Goal: Ask a question: Seek information or help from site administrators or community

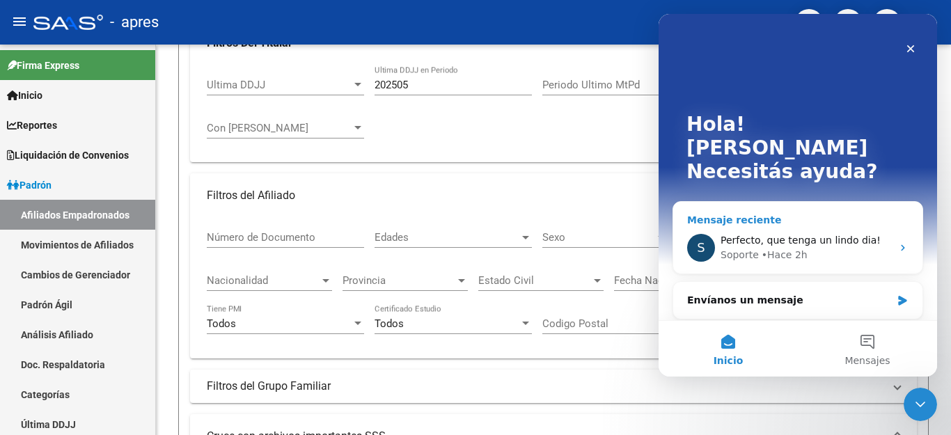
click at [819, 248] on div "Soporte • Hace 2h" at bounding box center [806, 255] width 171 height 15
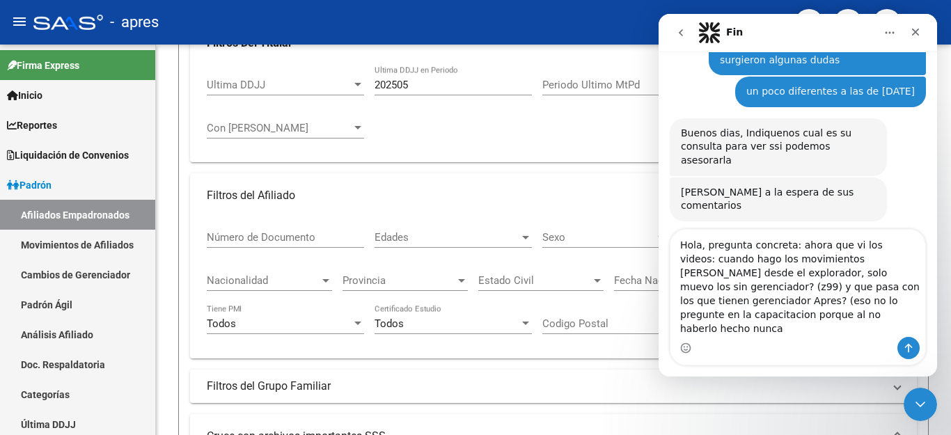
scroll to position [5859, 0]
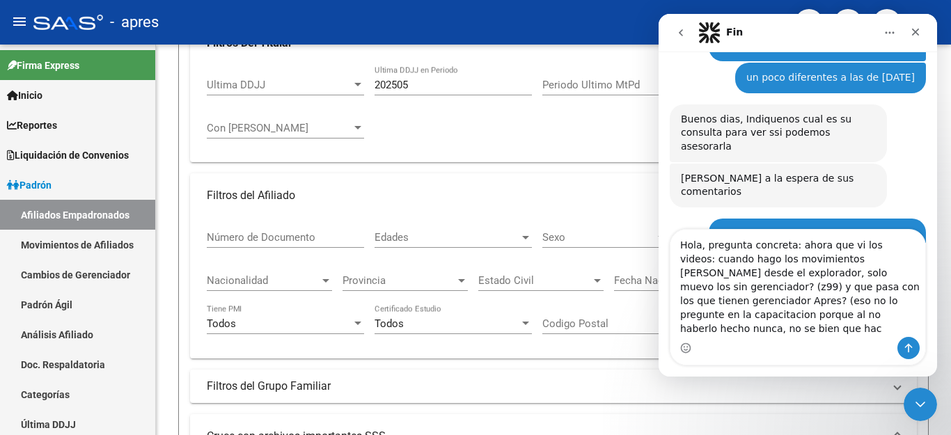
type textarea "Hola, pregunta concreta: ahora que vi los videos: cuando hago los movimientos […"
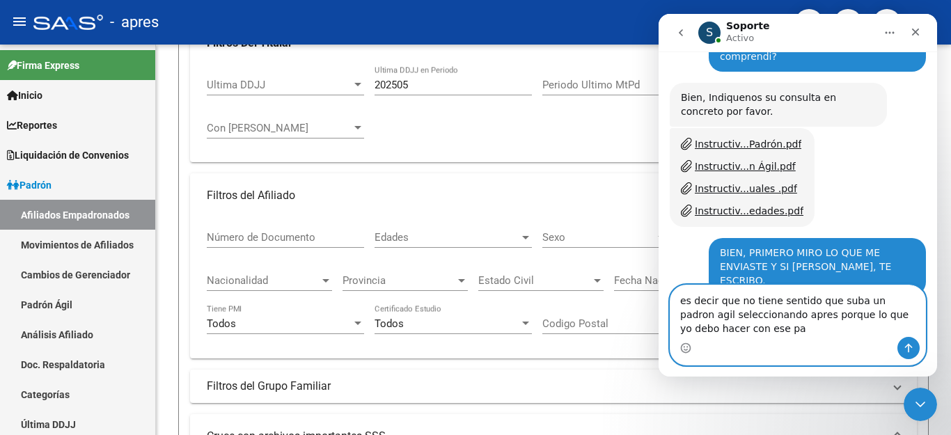
scroll to position [6090, 0]
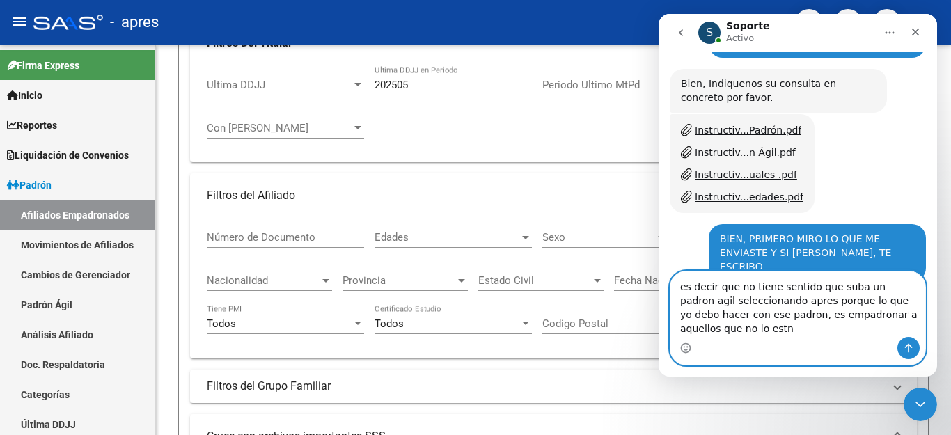
type textarea "es decir que no tiene sentido que suba un padron agil seleccionando apres porqu…"
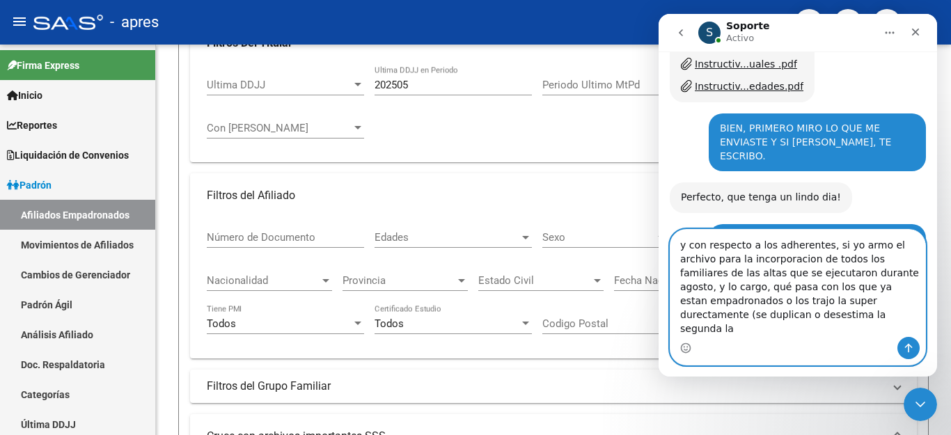
scroll to position [6215, 0]
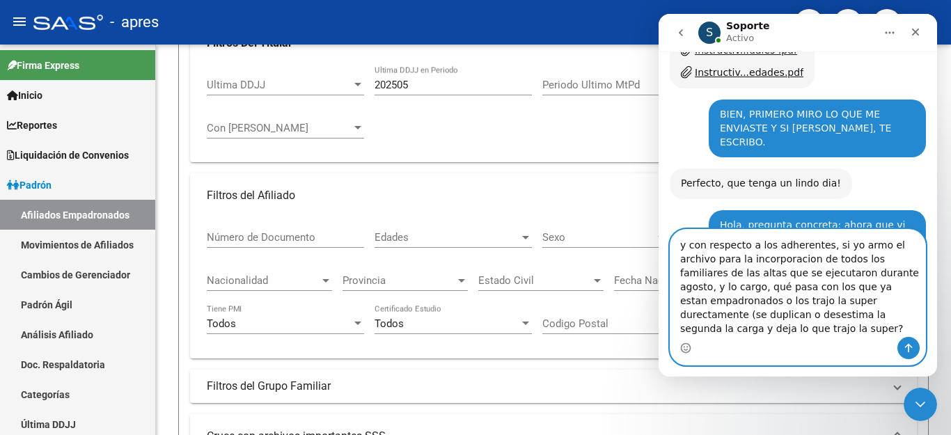
type textarea "y con respecto a los adherentes, si yo armo el archivo para la incorporacion de…"
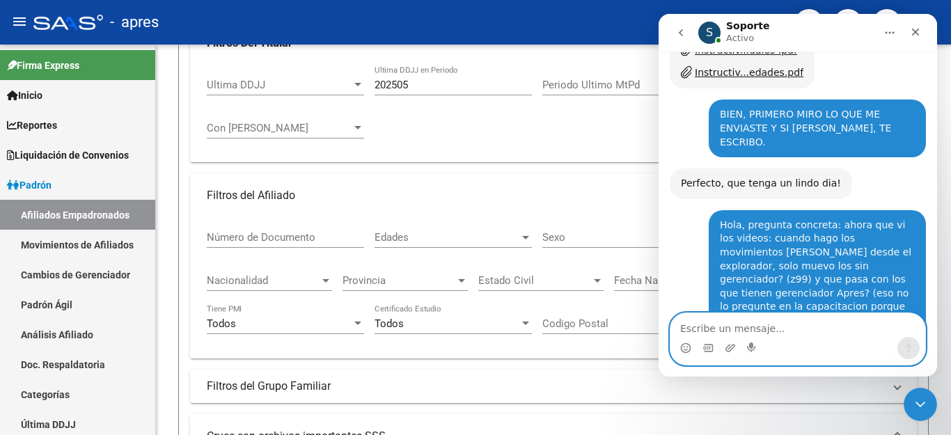
scroll to position [6273, 0]
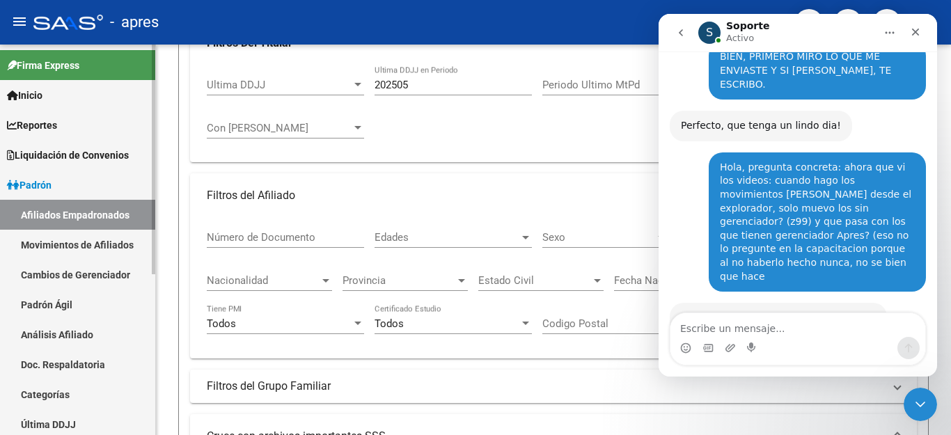
click at [0, 304] on link "Padrón Ágil" at bounding box center [77, 305] width 155 height 30
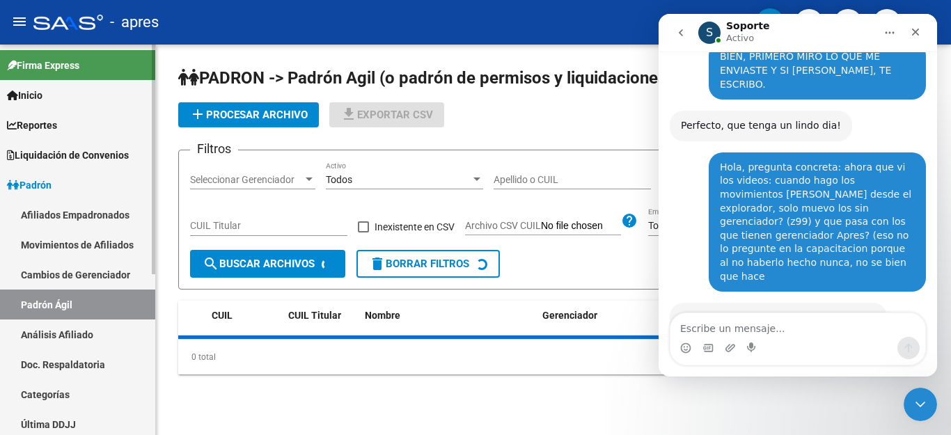
scroll to position [209, 0]
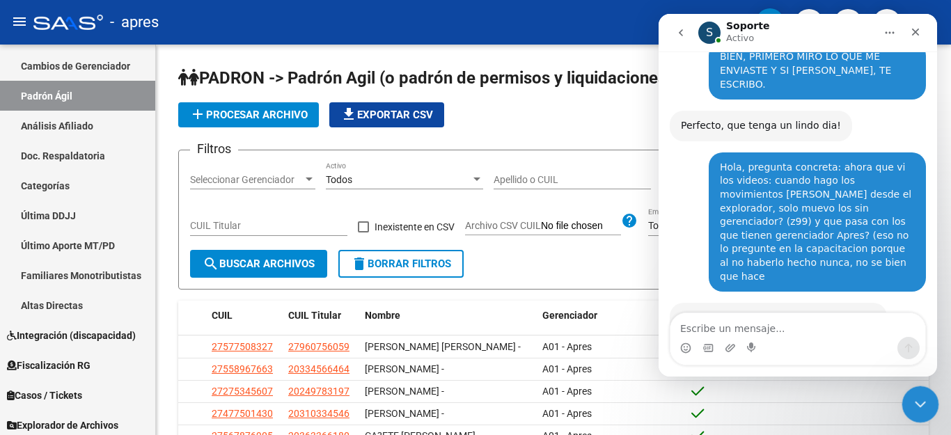
click at [925, 402] on icon "Cerrar Intercom Messenger" at bounding box center [918, 402] width 17 height 17
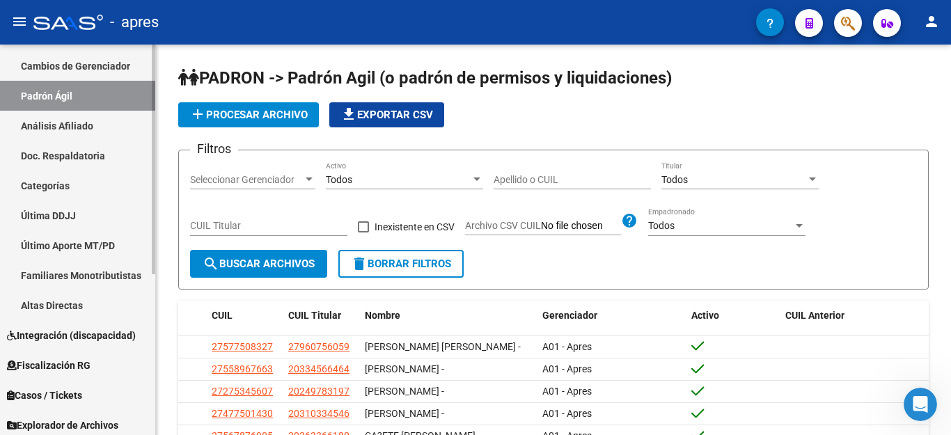
scroll to position [274, 0]
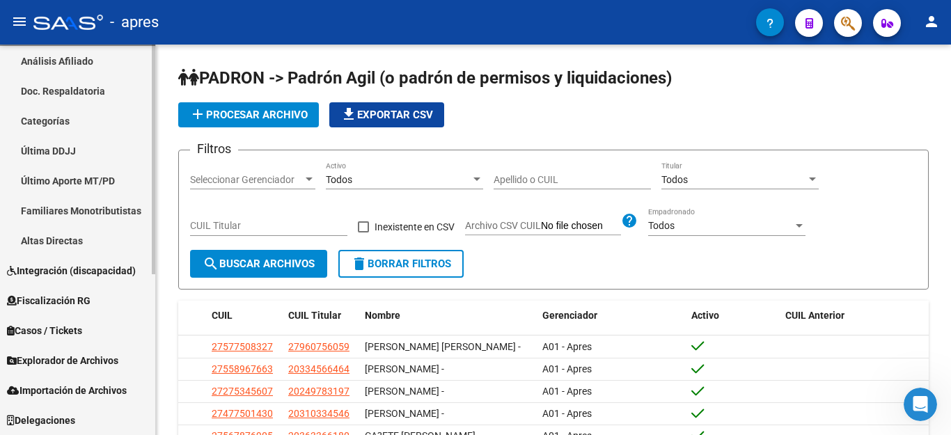
click at [74, 357] on span "Explorador de Archivos" at bounding box center [62, 360] width 111 height 15
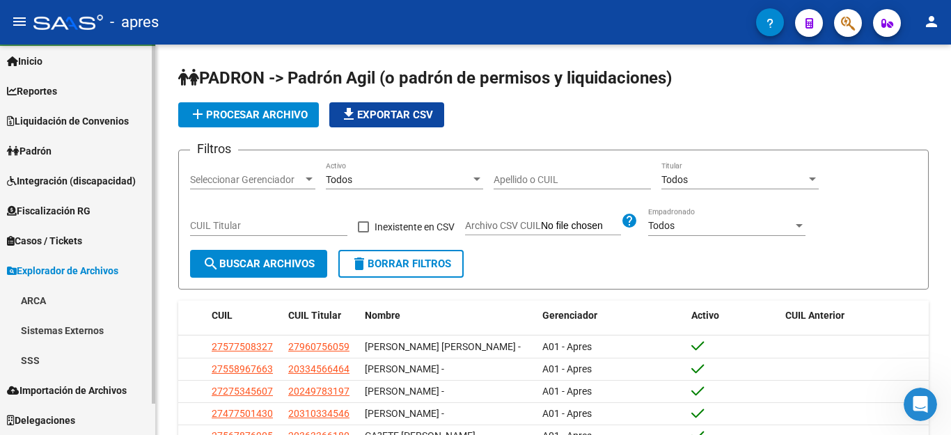
scroll to position [34, 0]
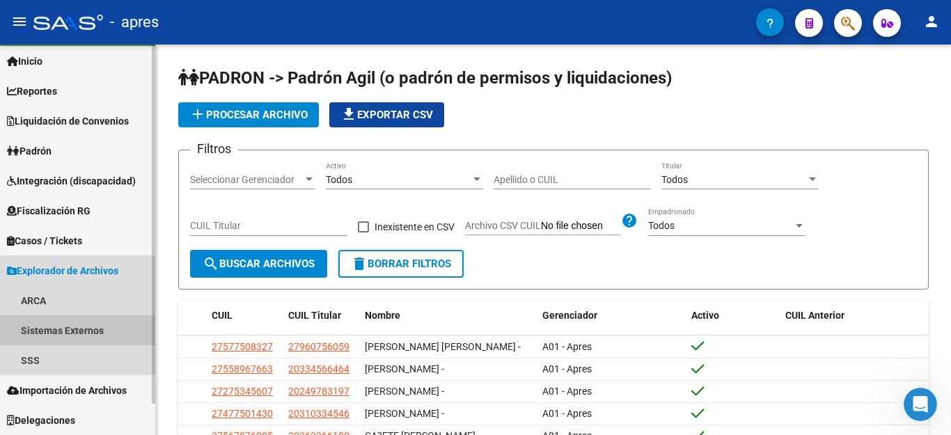
click at [78, 322] on link "Sistemas Externos" at bounding box center [77, 330] width 155 height 30
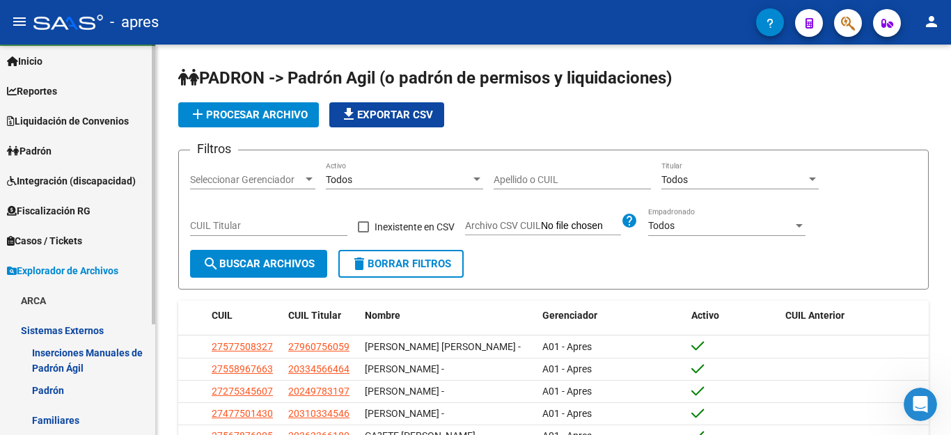
scroll to position [154, 0]
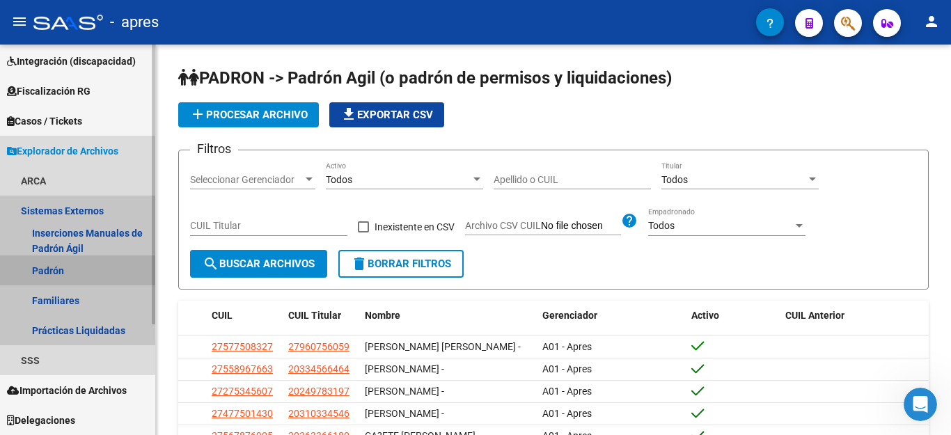
click at [58, 269] on link "Padrón" at bounding box center [77, 271] width 155 height 30
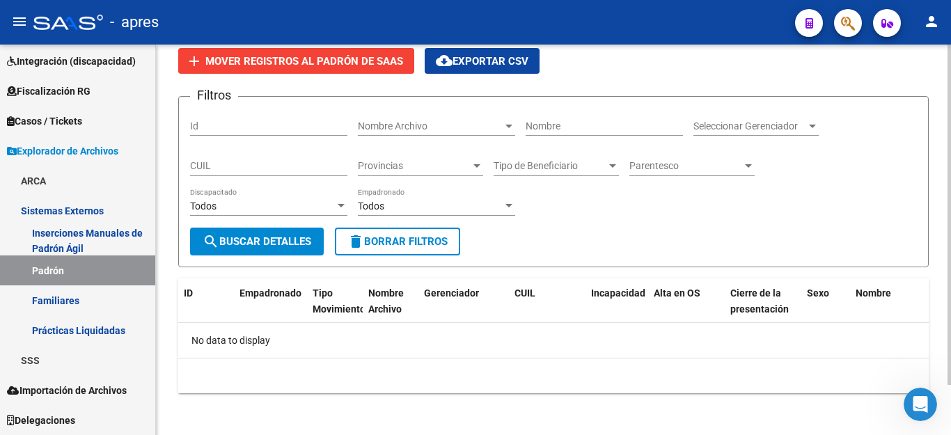
scroll to position [57, 0]
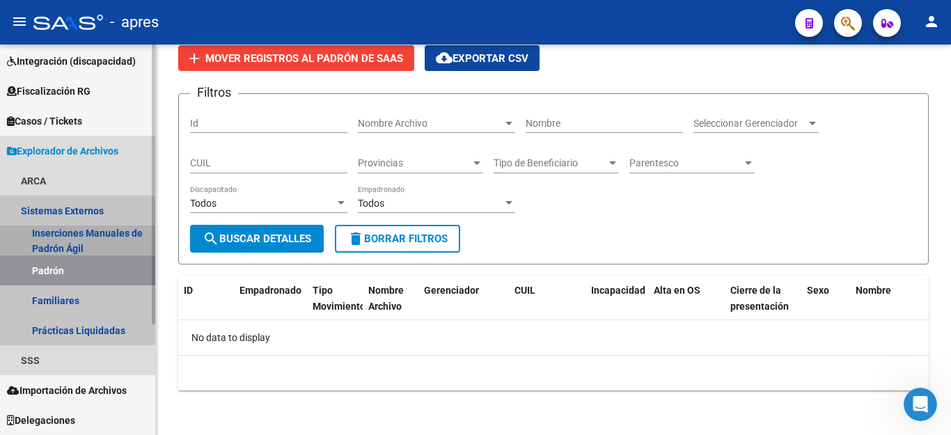
click at [93, 234] on link "Inserciones Manuales de Padrón Ágil" at bounding box center [77, 241] width 155 height 30
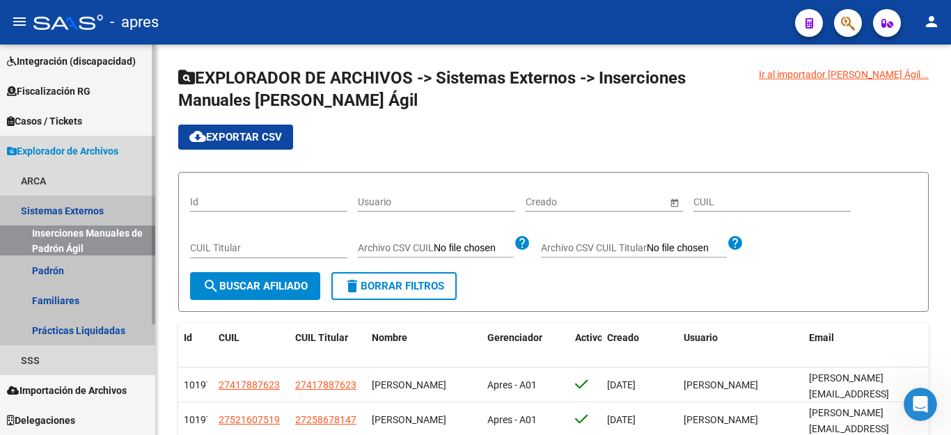
click at [63, 207] on link "Sistemas Externos" at bounding box center [77, 211] width 155 height 30
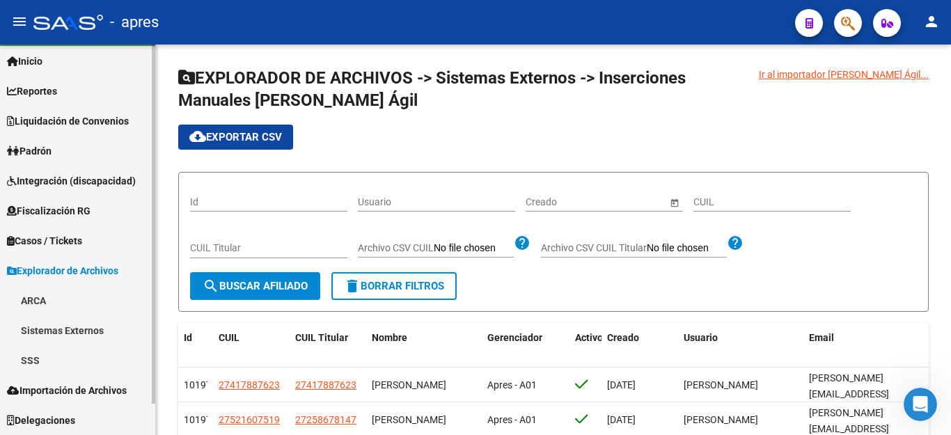
scroll to position [34, 0]
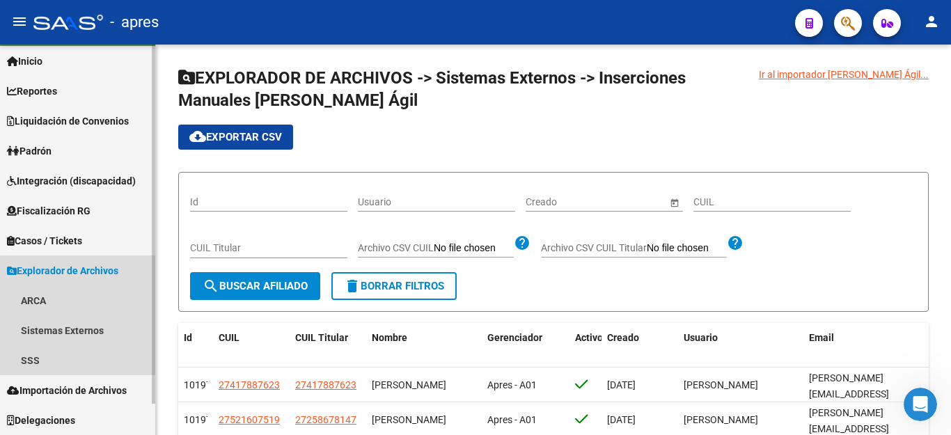
click at [40, 269] on span "Explorador de Archivos" at bounding box center [62, 270] width 111 height 15
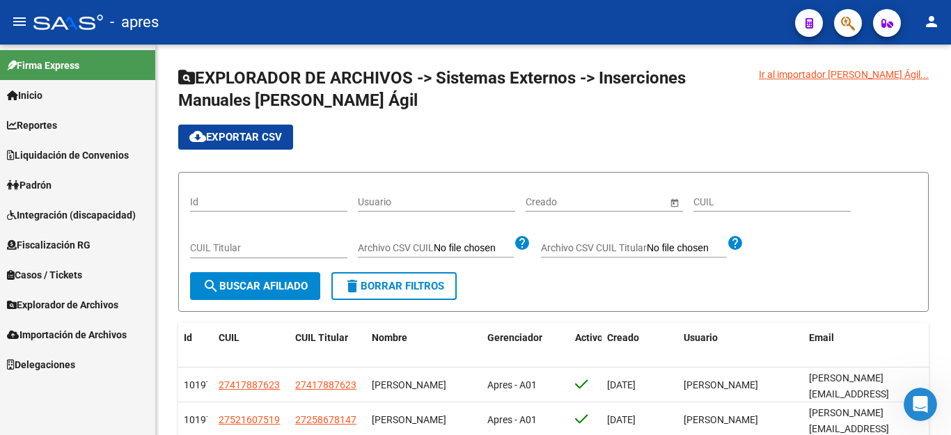
scroll to position [0, 0]
click at [65, 304] on span "Explorador de Archivos" at bounding box center [62, 304] width 111 height 15
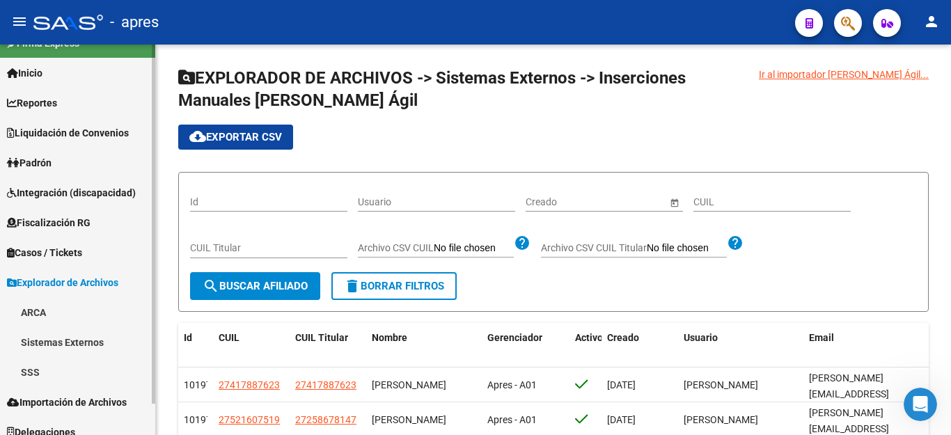
scroll to position [34, 0]
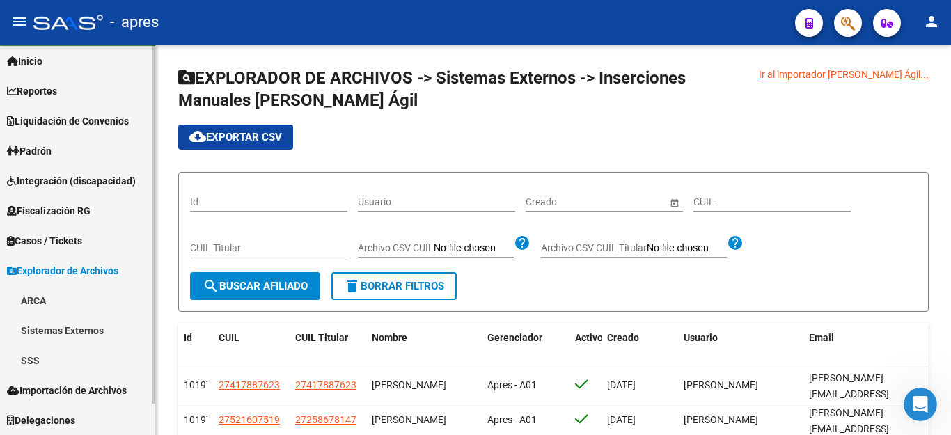
click at [65, 330] on link "Sistemas Externos" at bounding box center [77, 330] width 155 height 30
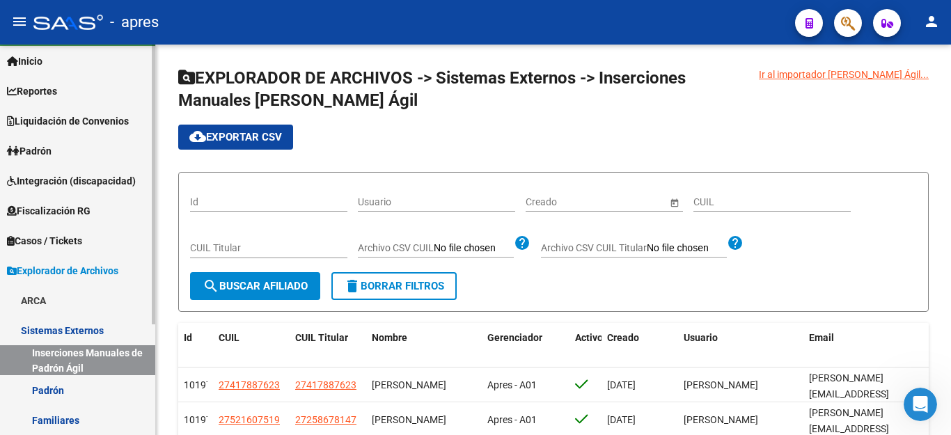
scroll to position [154, 0]
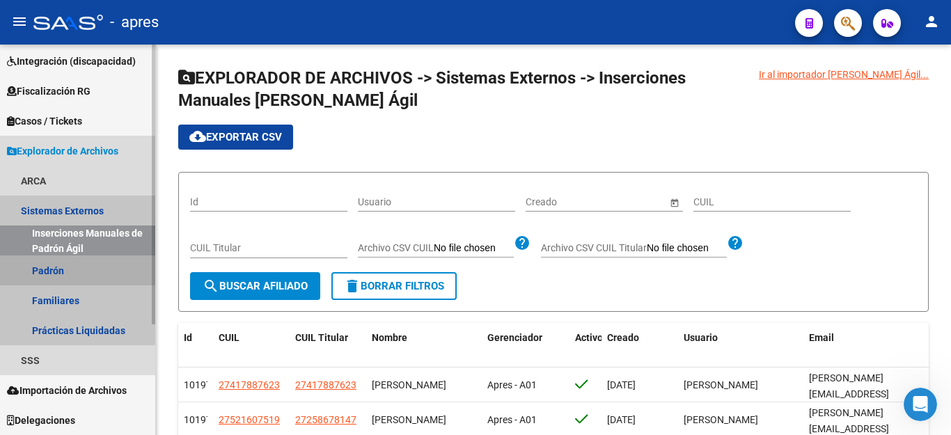
click at [48, 264] on link "Padrón" at bounding box center [77, 271] width 155 height 30
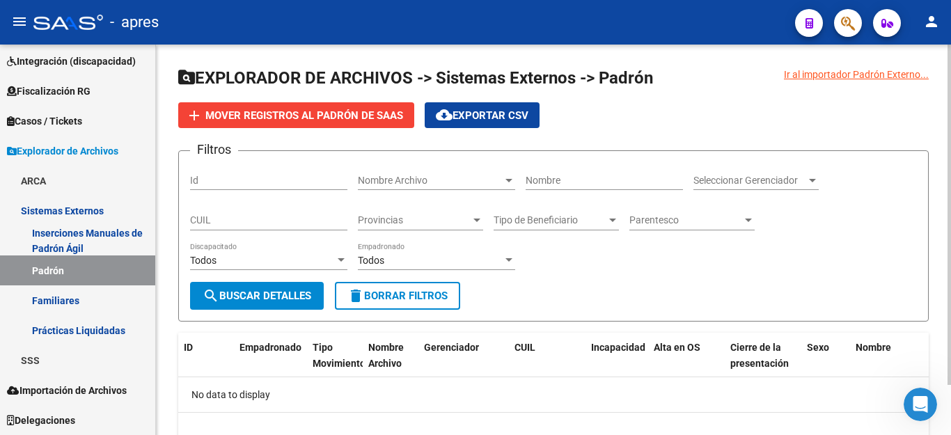
scroll to position [57, 0]
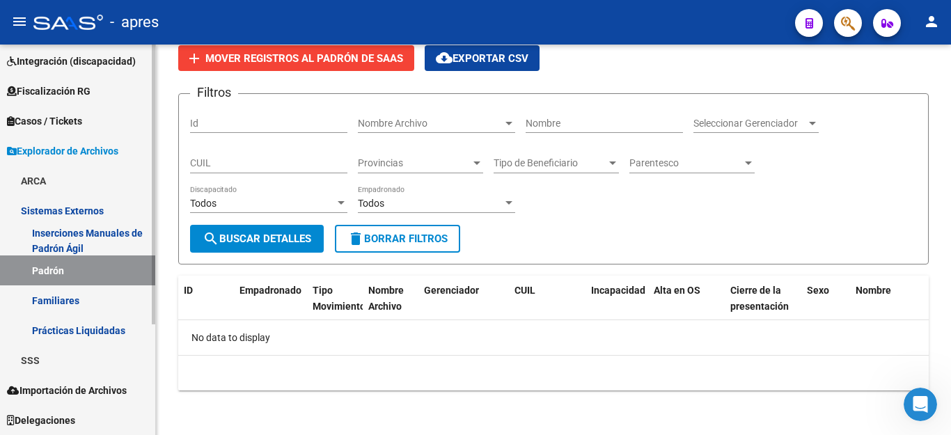
click at [83, 383] on span "Importación de Archivos" at bounding box center [67, 390] width 120 height 15
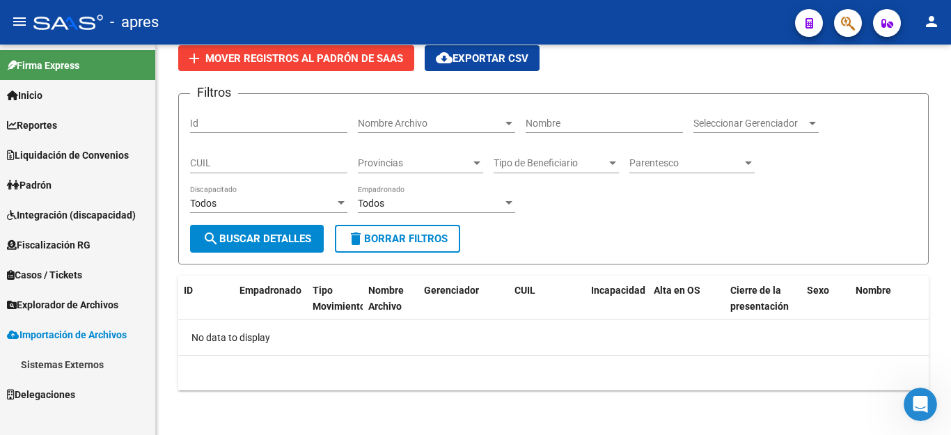
scroll to position [0, 0]
click at [84, 366] on link "Sistemas Externos" at bounding box center [77, 365] width 155 height 30
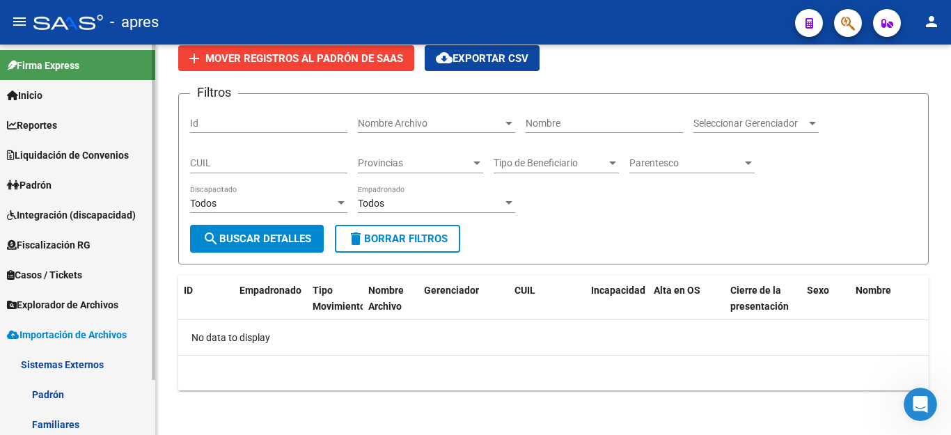
scroll to position [64, 0]
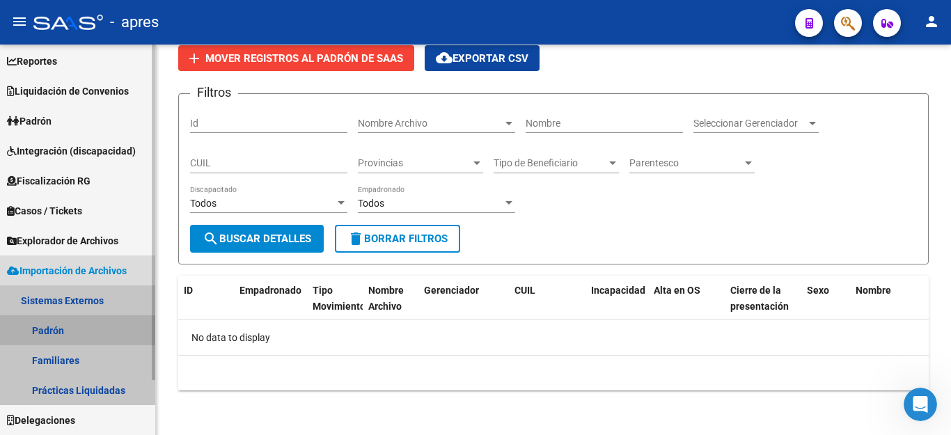
click at [45, 328] on link "Padrón" at bounding box center [77, 330] width 155 height 30
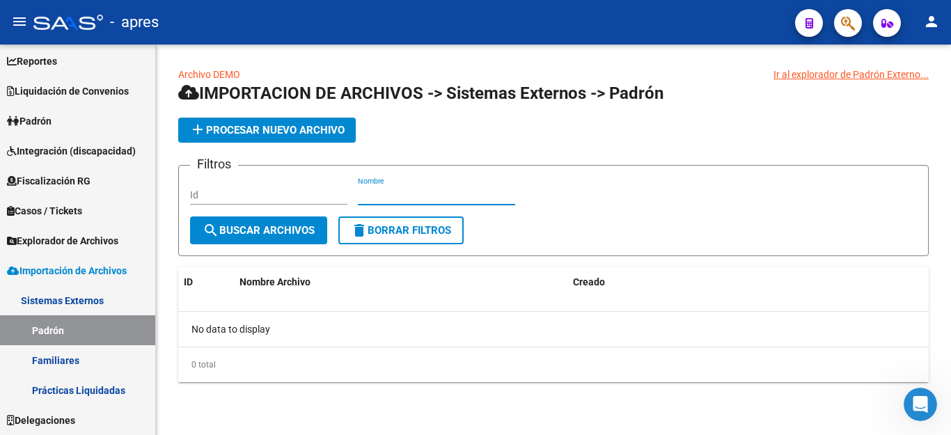
click at [391, 194] on input "Nombre" at bounding box center [436, 195] width 157 height 12
type input "202401"
click at [269, 228] on span "search Buscar Archivos" at bounding box center [259, 230] width 112 height 13
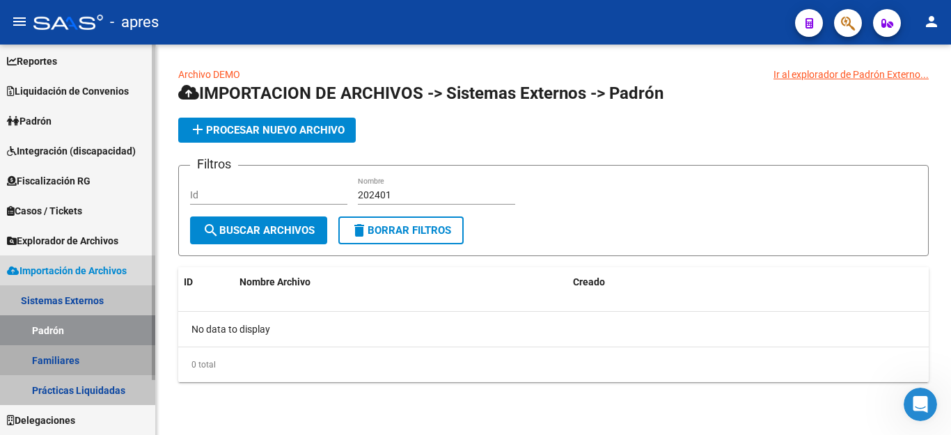
click at [77, 362] on link "Familiares" at bounding box center [77, 360] width 155 height 30
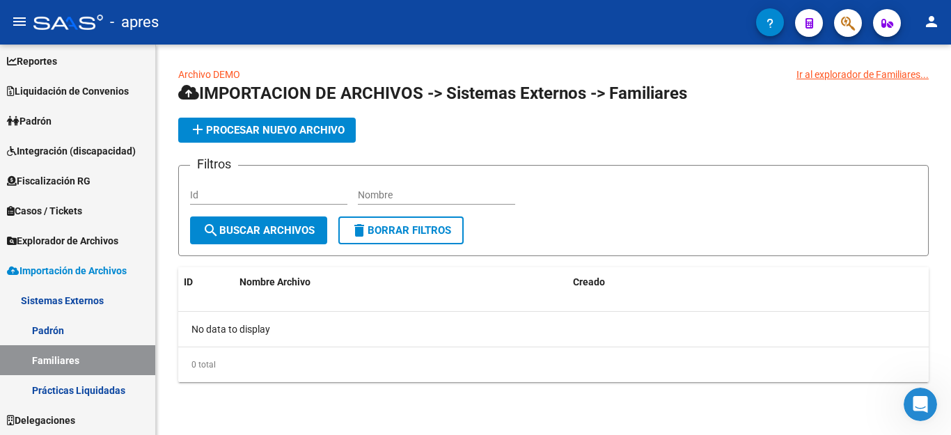
click at [279, 239] on button "search Buscar Archivos" at bounding box center [258, 231] width 137 height 28
click at [95, 388] on link "Prácticas Liquidadas" at bounding box center [77, 390] width 155 height 30
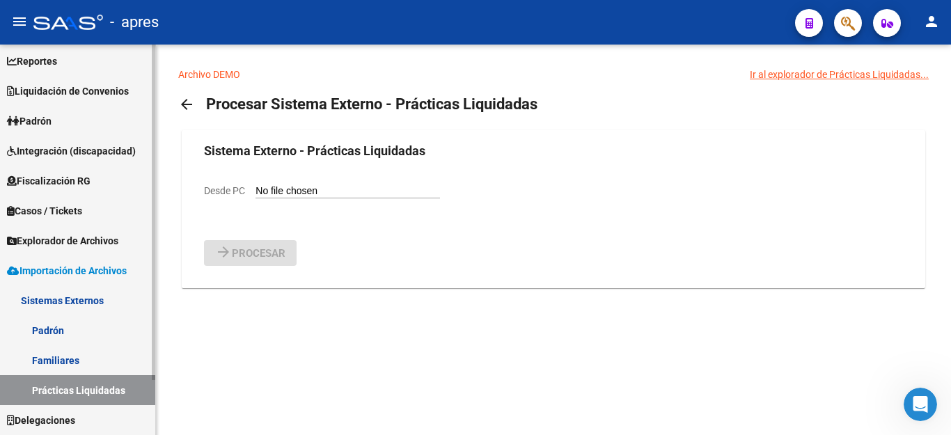
click at [100, 360] on link "Familiares" at bounding box center [77, 360] width 155 height 30
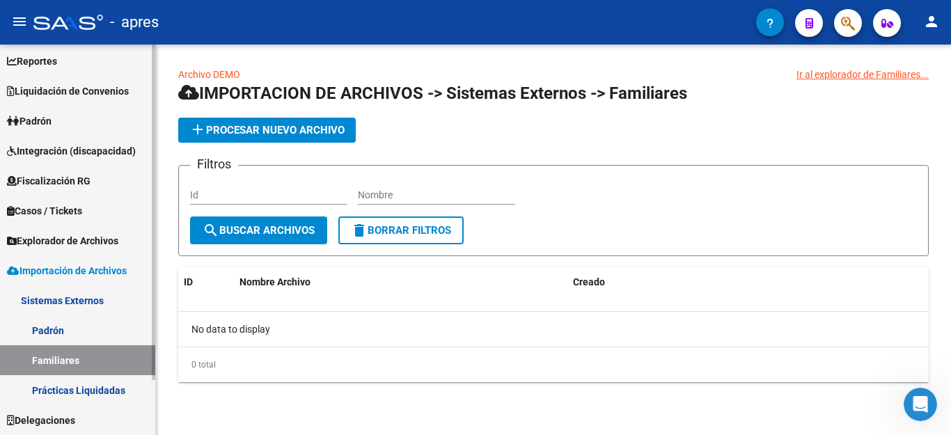
click at [111, 318] on link "Padrón" at bounding box center [77, 330] width 155 height 30
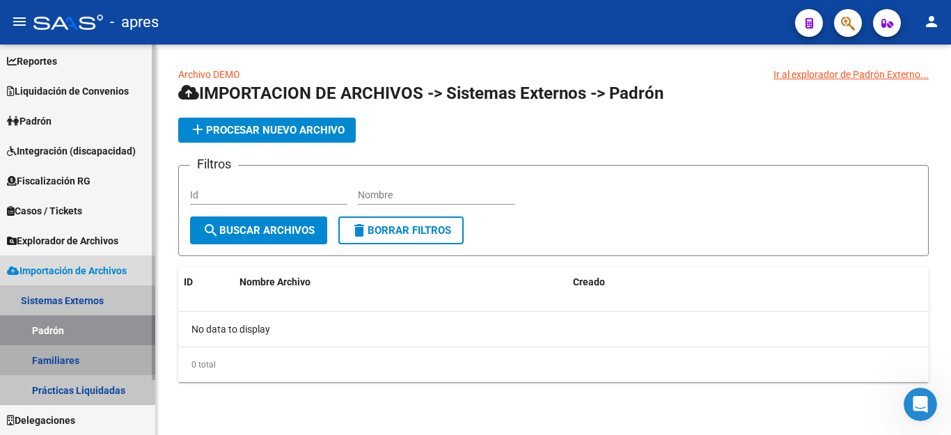
click at [65, 356] on link "Familiares" at bounding box center [77, 360] width 155 height 30
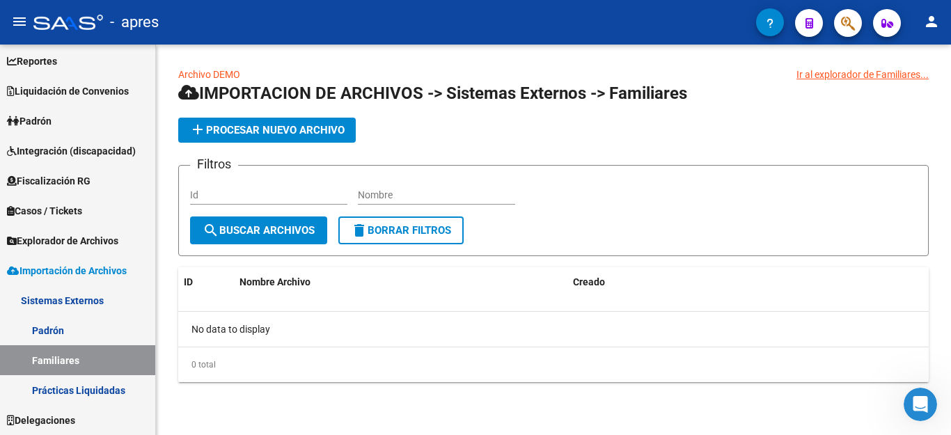
click at [218, 72] on link "Archivo DEMO" at bounding box center [209, 74] width 62 height 11
click at [827, 77] on div "Ir al explorador de Familiares..." at bounding box center [863, 74] width 132 height 15
click at [809, 71] on div "Ir al explorador de Familiares..." at bounding box center [863, 74] width 132 height 15
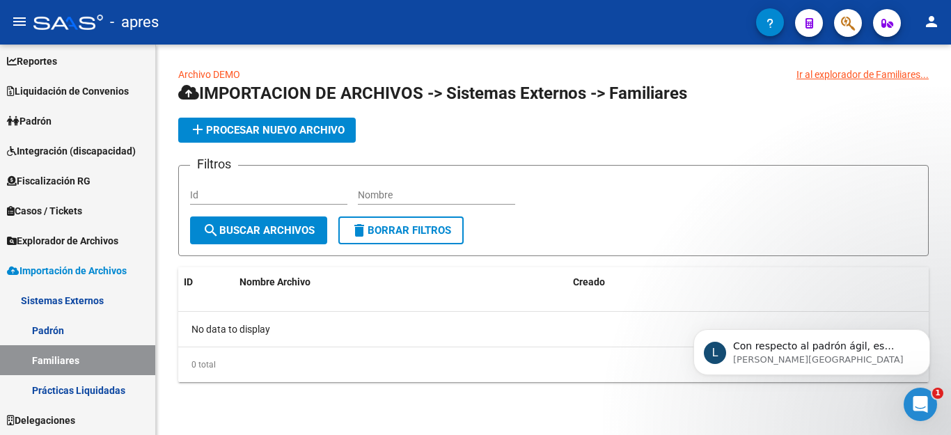
scroll to position [0, 0]
click at [907, 398] on div "Abrir Intercom Messenger" at bounding box center [918, 402] width 46 height 46
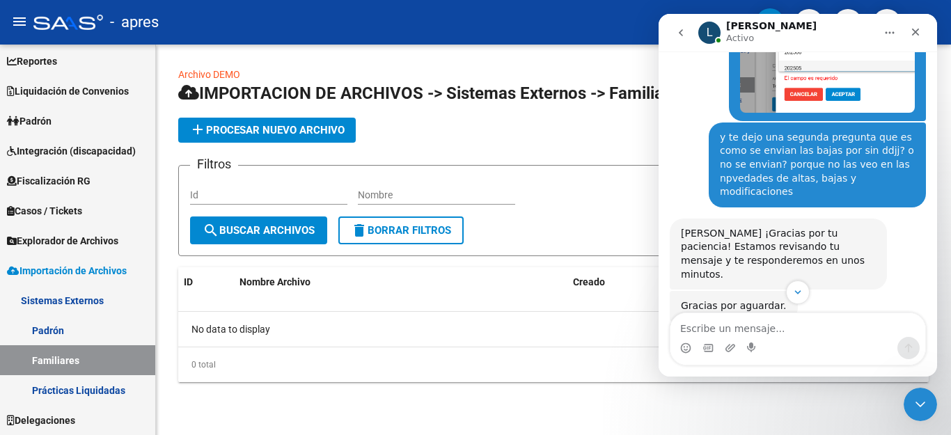
scroll to position [2529, 0]
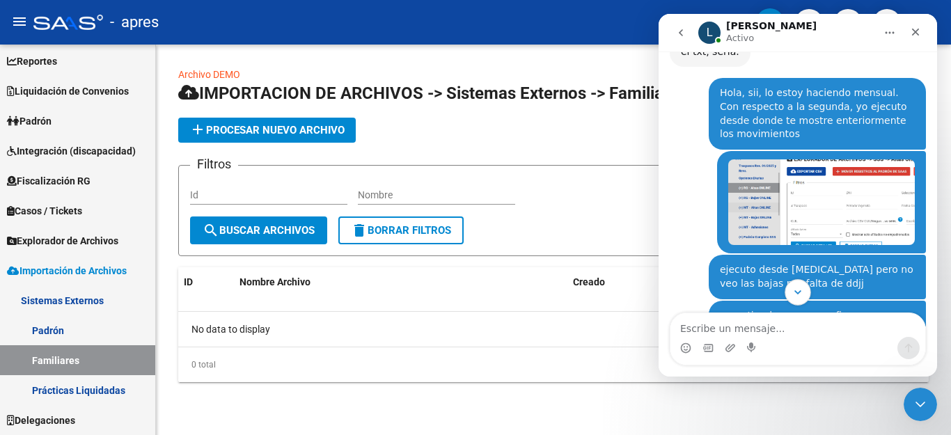
click at [799, 292] on icon "Scroll to bottom" at bounding box center [798, 292] width 13 height 13
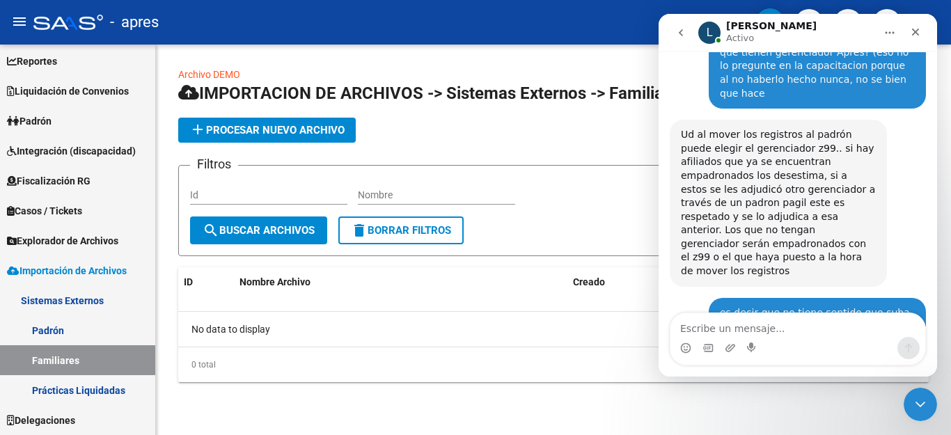
scroll to position [6400, 0]
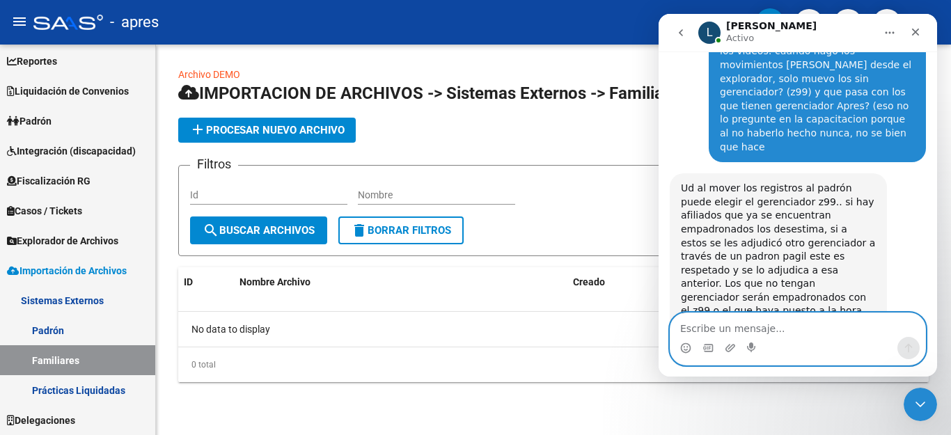
click at [763, 324] on textarea "Escribe un mensaje..." at bounding box center [798, 325] width 255 height 24
type textarea "bien, ahora me queda claro eso"
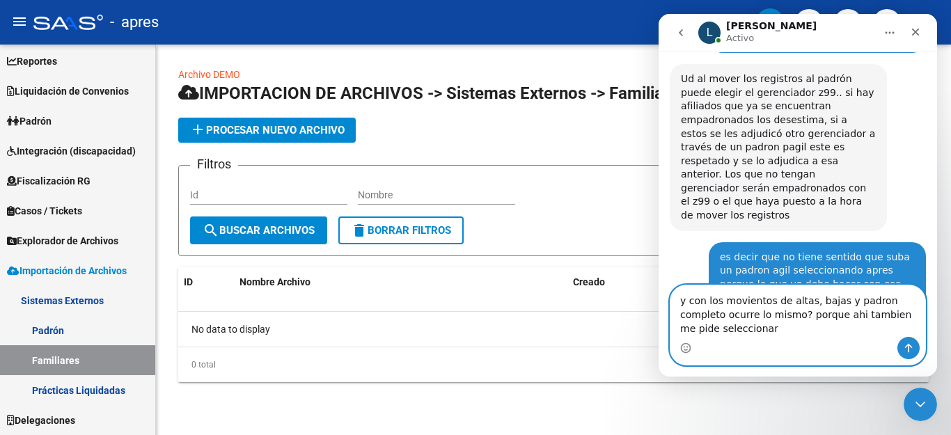
scroll to position [6524, 0]
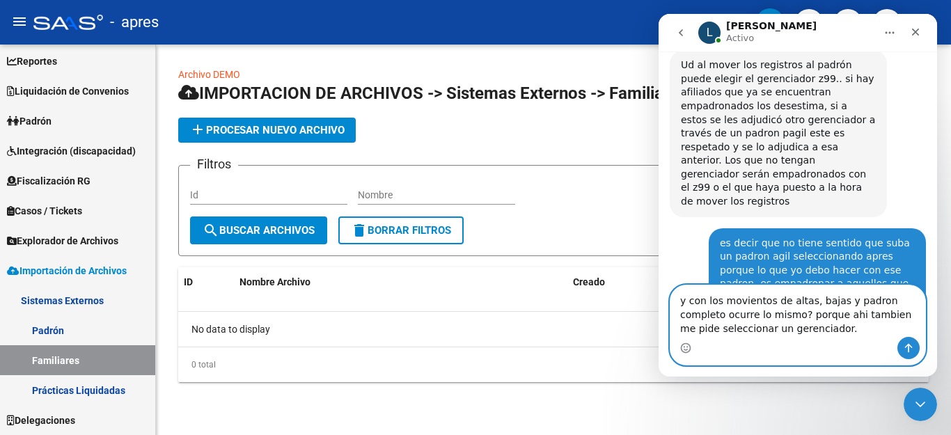
type textarea "y con los movientos de altas, bajas y padron completo ocurre lo mismo? porque a…"
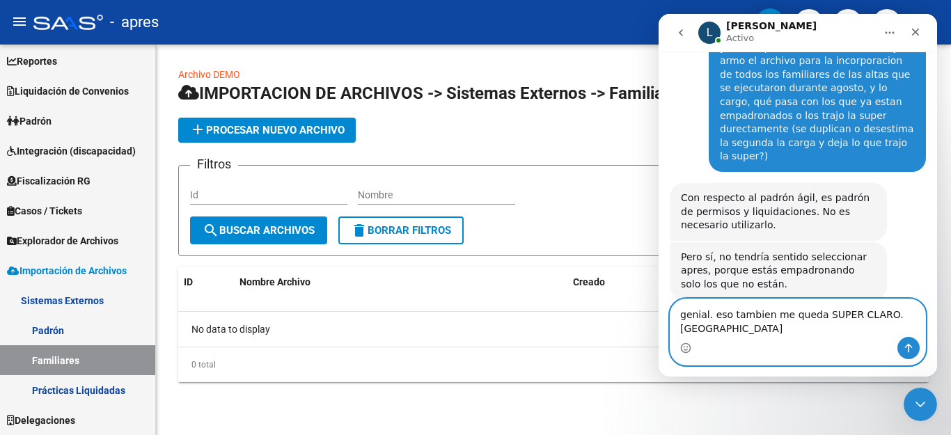
scroll to position [6724, 0]
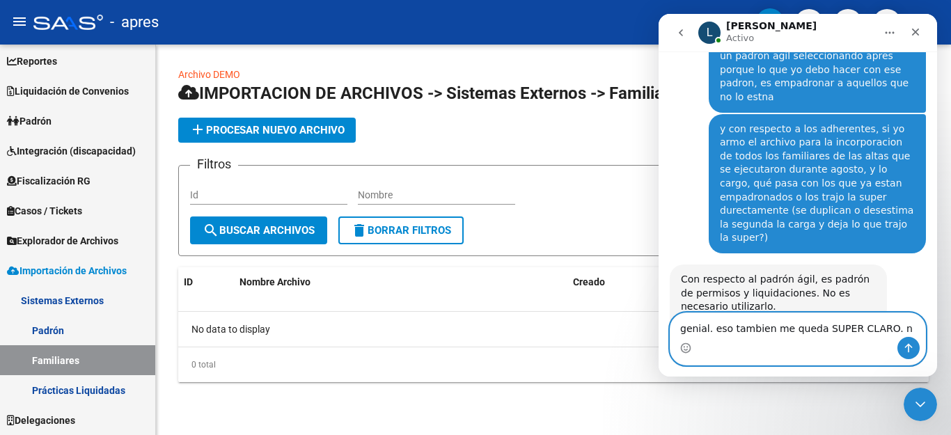
type textarea "genial. eso tambien me queda SUPER CLARO."
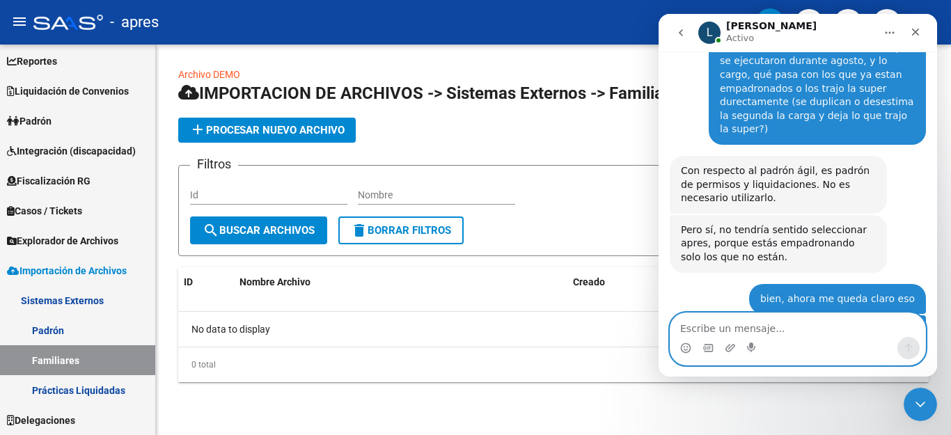
scroll to position [6874, 0]
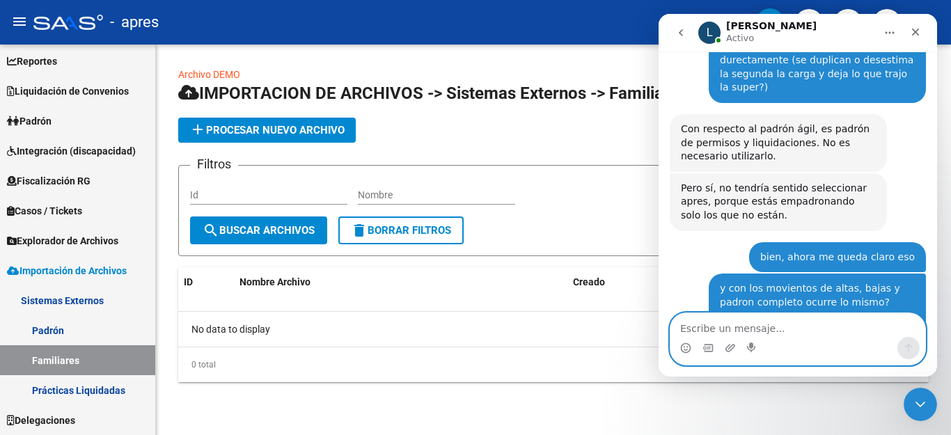
click at [734, 322] on textarea "Escribe un mensaje..." at bounding box center [798, 325] width 255 height 24
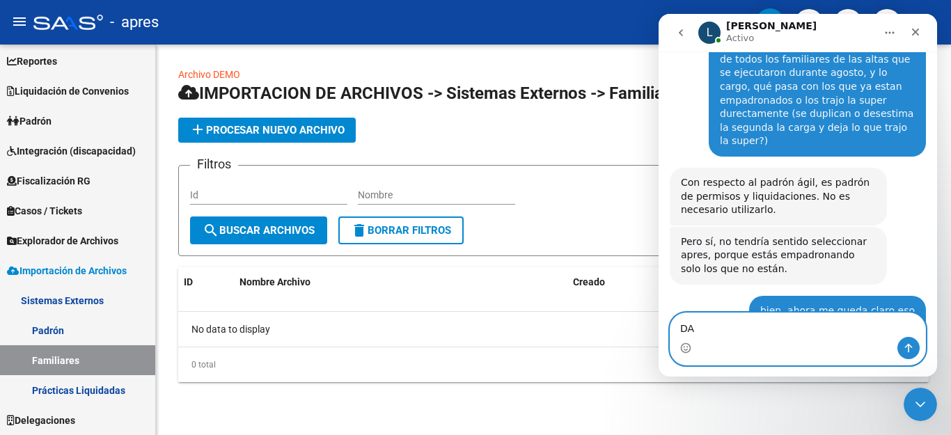
type textarea "D"
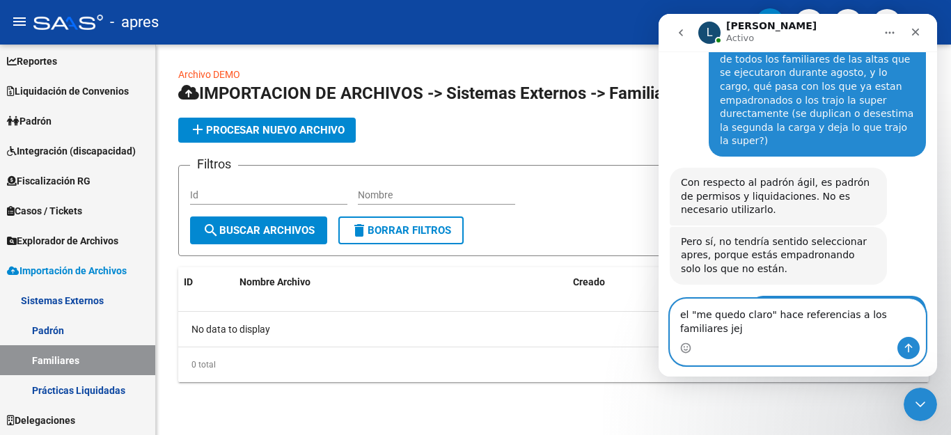
type textarea "el "me quedo claro" hace referencias a los familiares jeje"
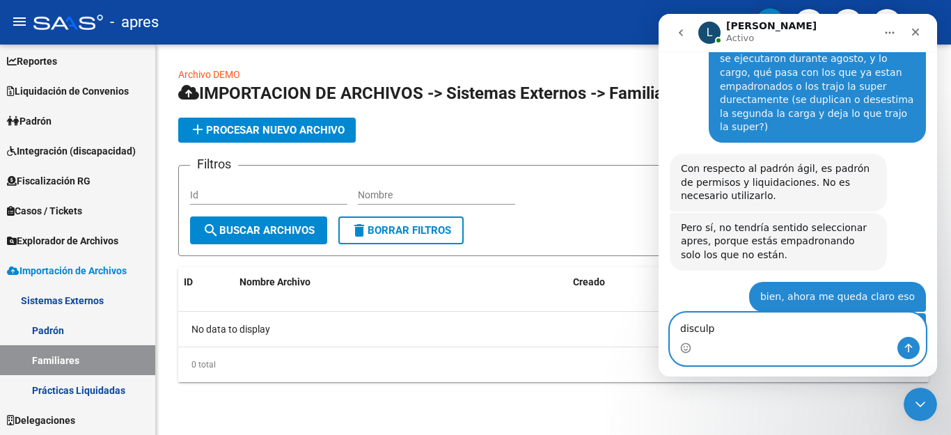
type textarea "disculpa"
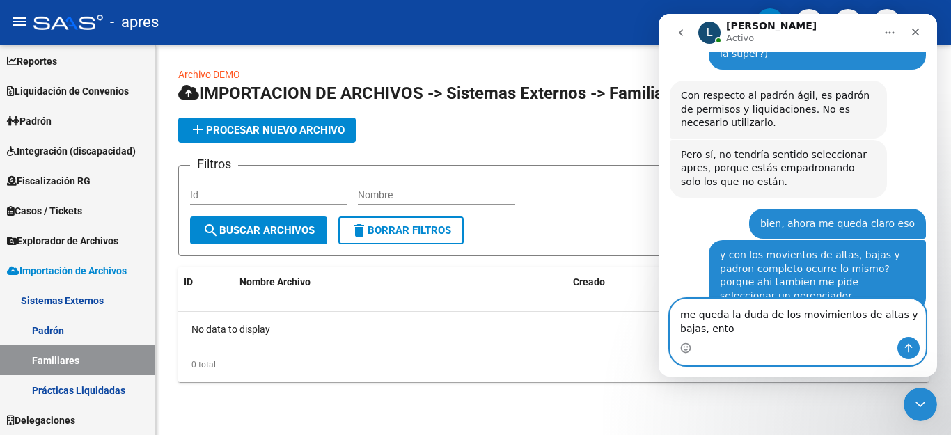
scroll to position [6922, 0]
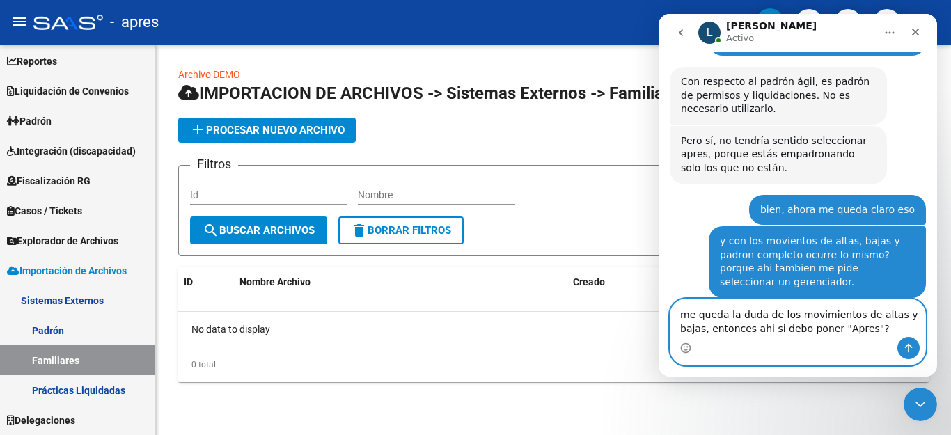
type textarea "me queda la duda de los movimientos de altas y bajas, entonces ahi si debo pone…"
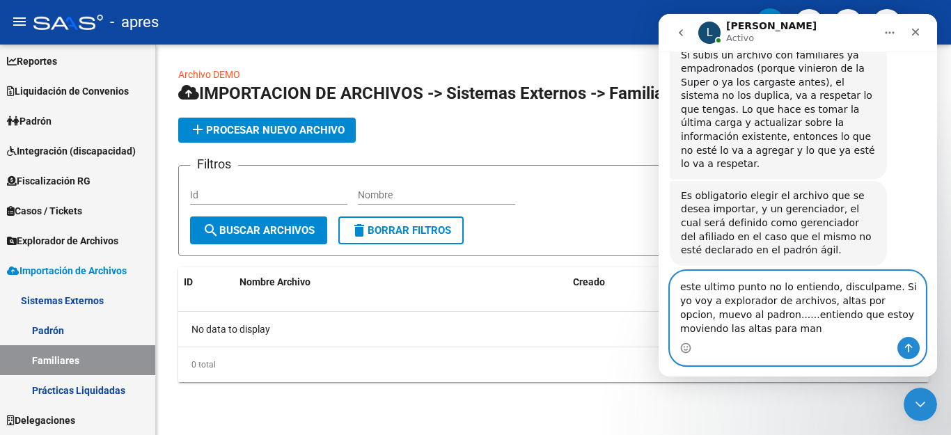
scroll to position [7204, 0]
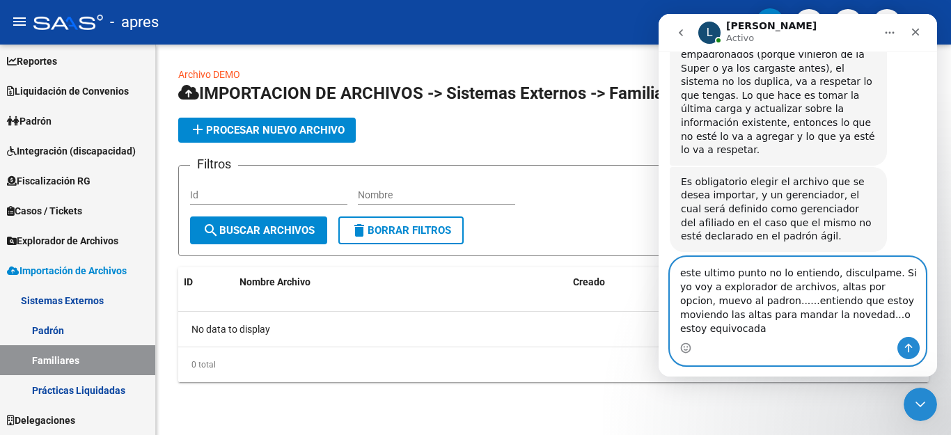
type textarea "este ultimo punto no lo entiendo, disculpame. Si yo voy a explorador de archivo…"
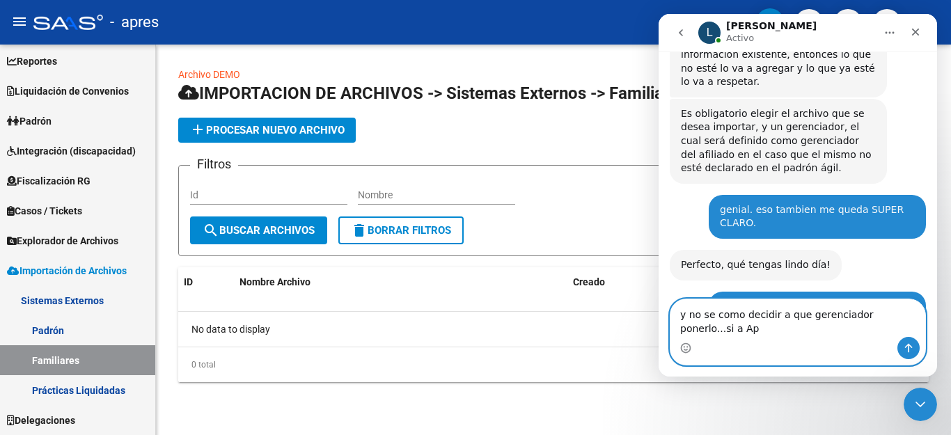
scroll to position [7287, 0]
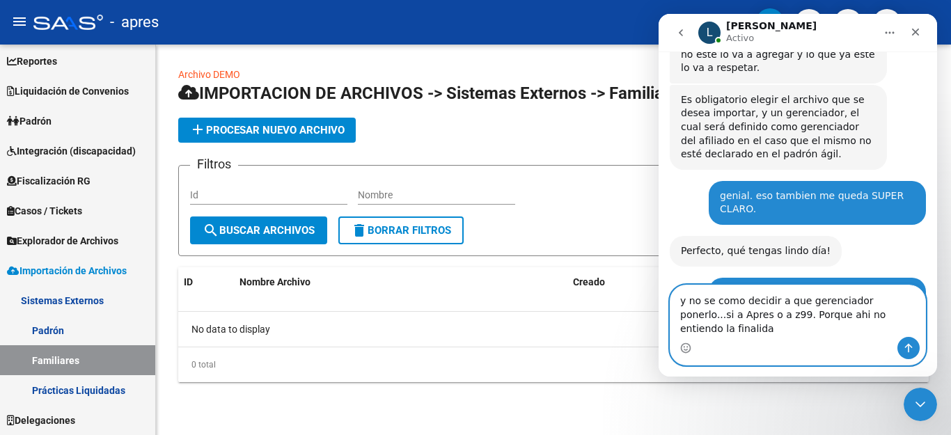
type textarea "y no se como decidir a que gerenciador ponerlo...si a Apres o a z99. Porque ahi…"
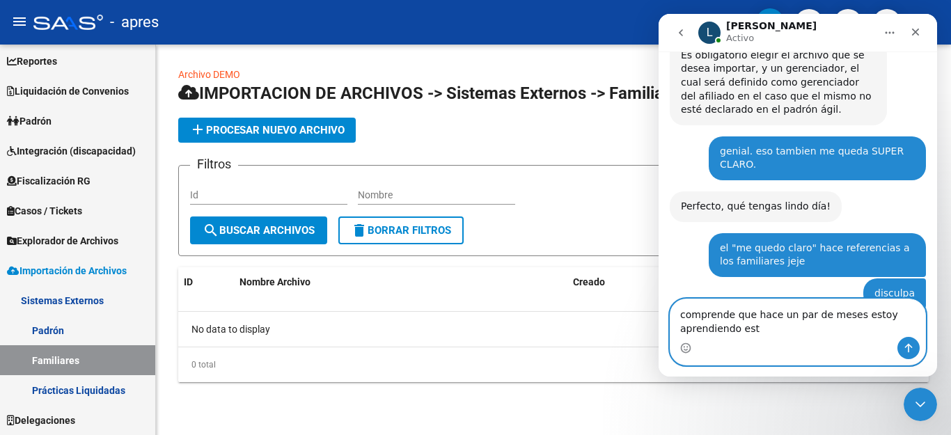
scroll to position [7345, 0]
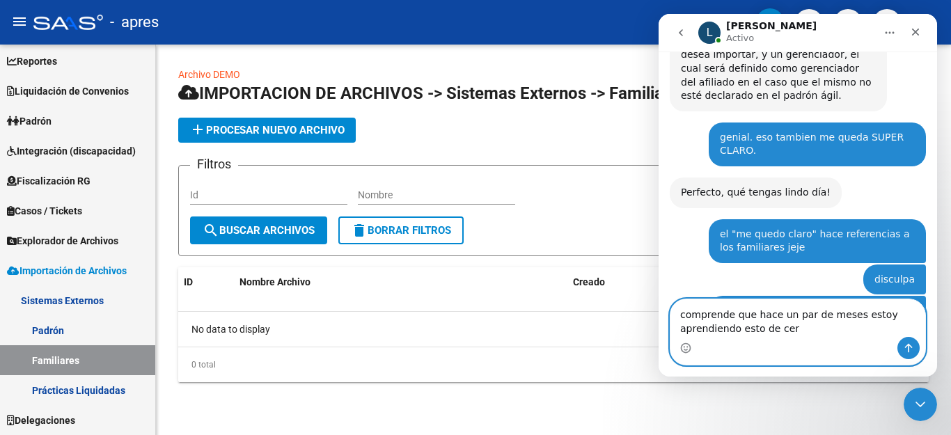
type textarea "comprende que hace un par de meses estoy aprendiendo esto [PERSON_NAME]"
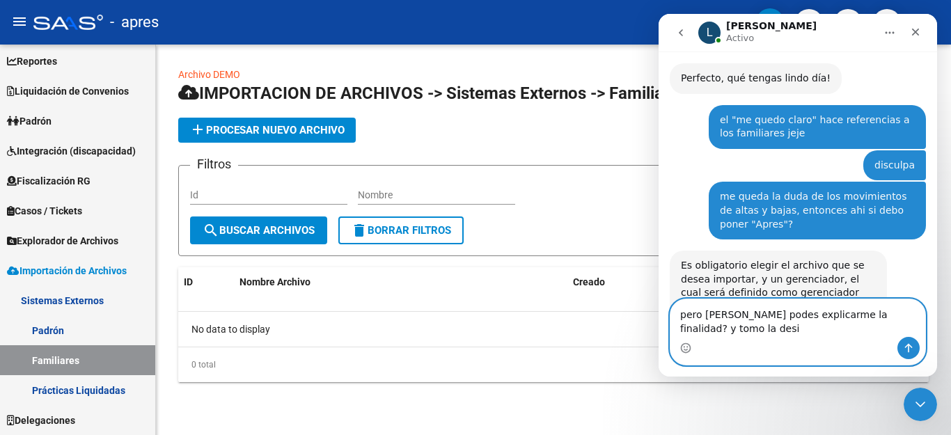
scroll to position [7445, 0]
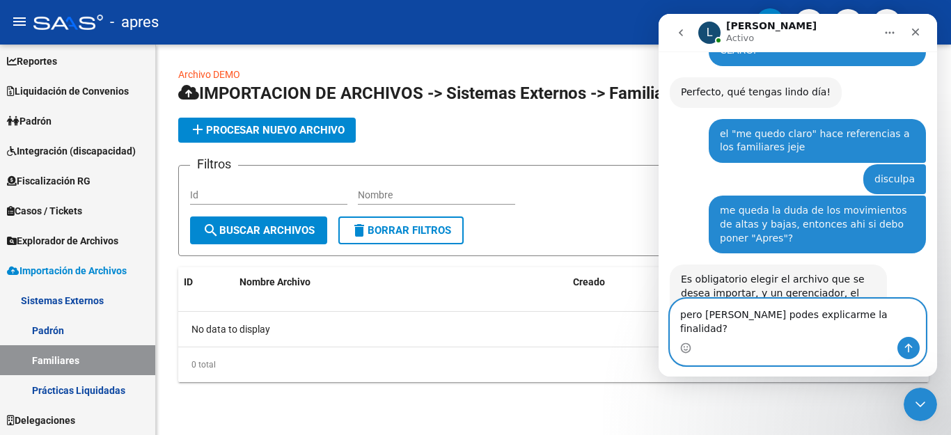
click at [677, 327] on textarea "pero [PERSON_NAME] podes explicarme la finalidad?" at bounding box center [798, 318] width 255 height 38
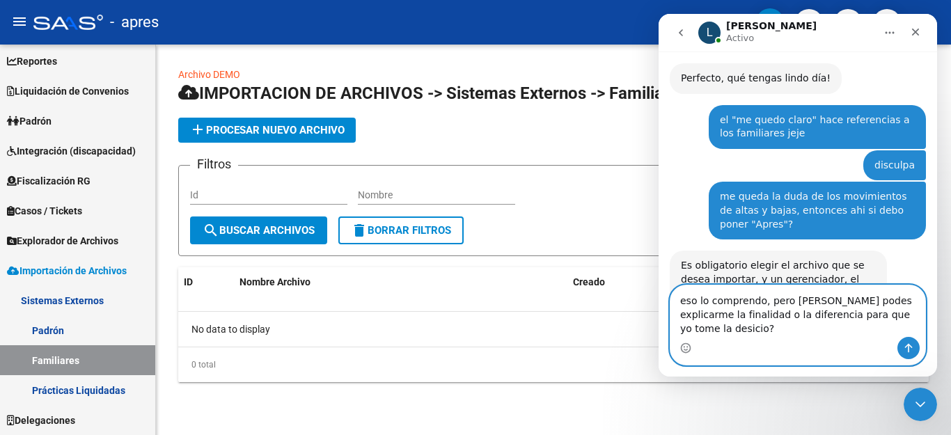
type textarea "eso lo comprendo, pero [PERSON_NAME] podes explicarme la finalidad o la diferen…"
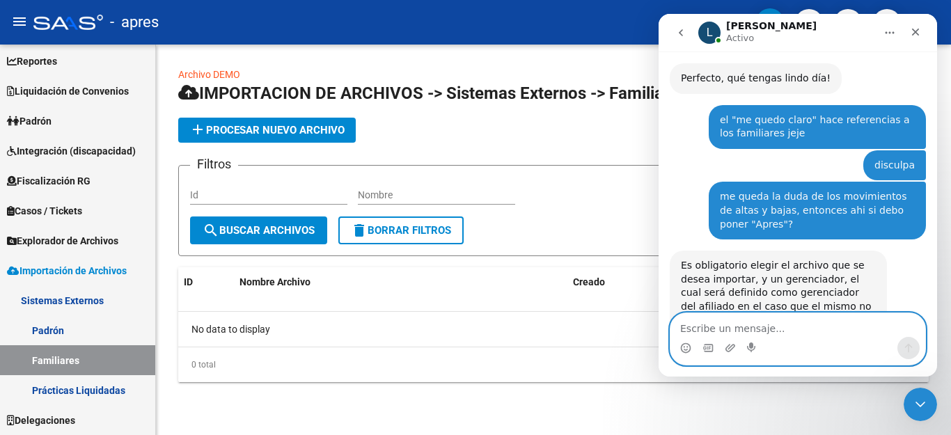
scroll to position [7514, 0]
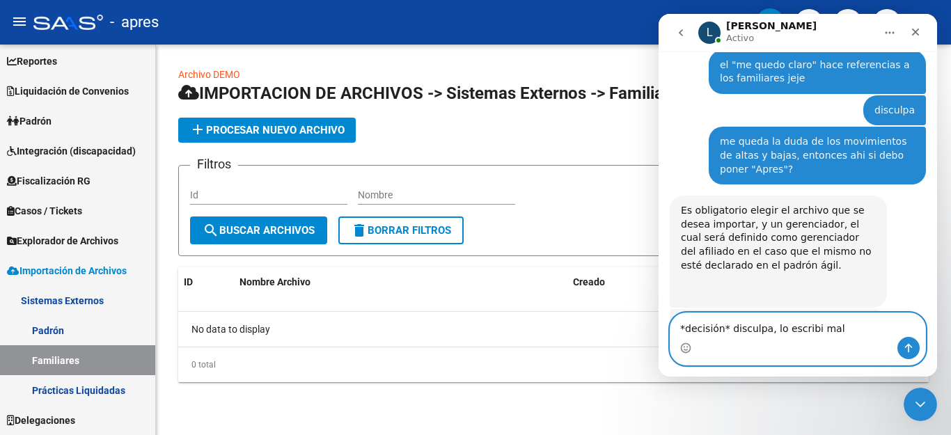
drag, startPoint x: 765, startPoint y: 330, endPoint x: 888, endPoint y: 328, distance: 123.3
click at [883, 330] on textarea "*decisión* disculpa, lo escribi mal" at bounding box center [798, 325] width 255 height 24
type textarea "*decisión* disculpa,"
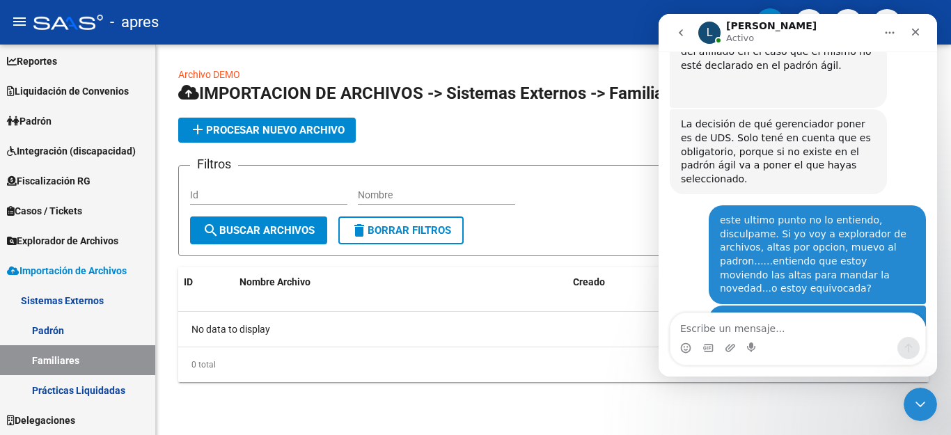
scroll to position [7661, 0]
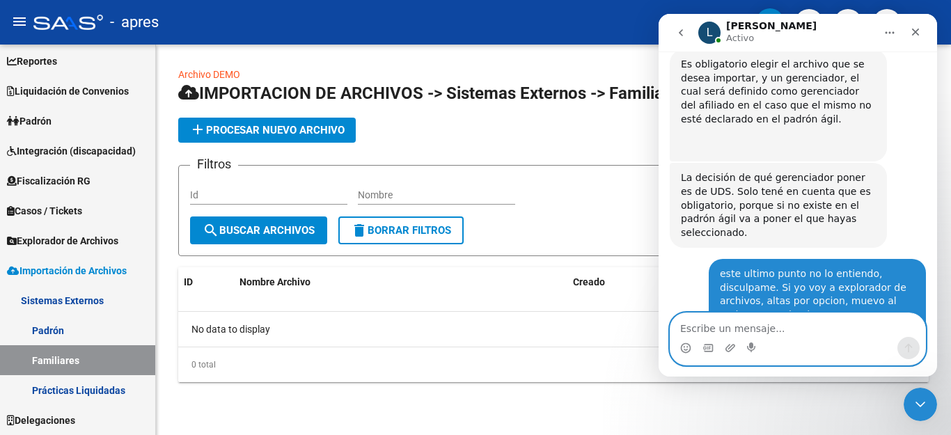
click at [779, 329] on textarea "Escribe un mensaje..." at bounding box center [798, 325] width 255 height 24
type textarea "4350-3900 INT 106"
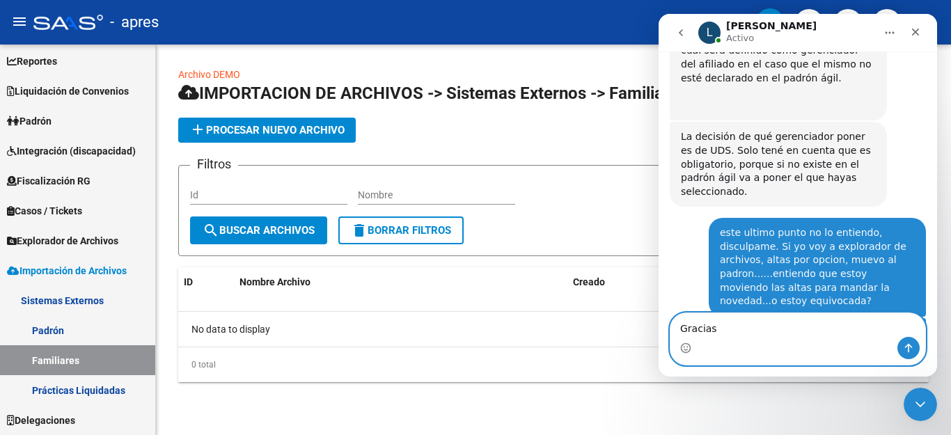
type textarea "Gracias!"
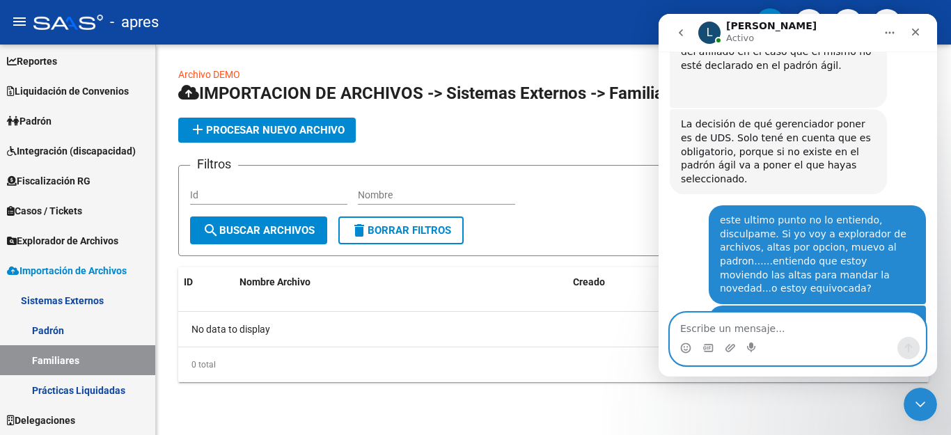
scroll to position [7734, 0]
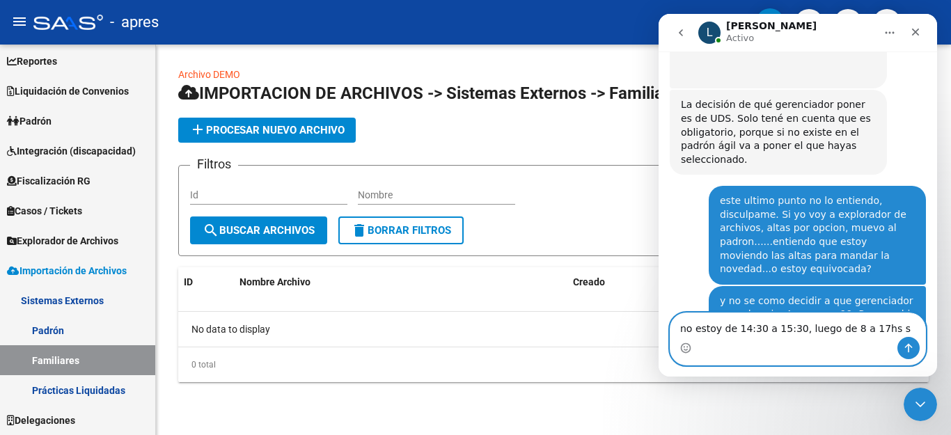
type textarea "no estoy de 14:30 a 15:30, luego de 8 a 17hs si"
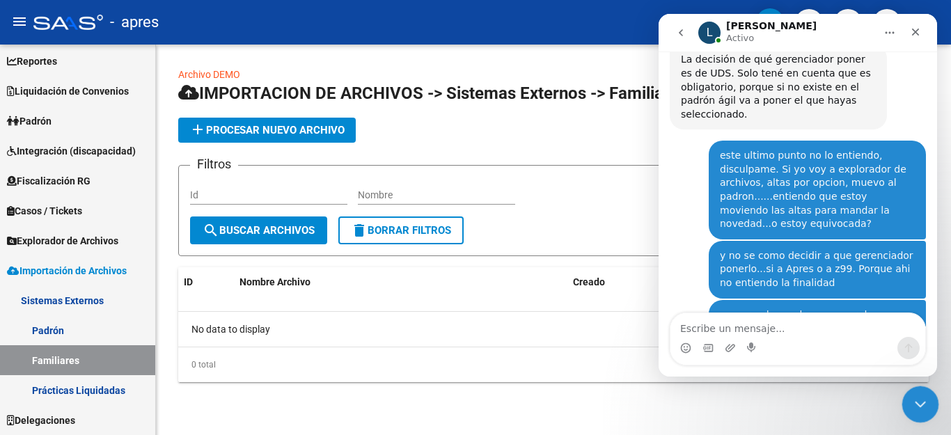
click at [920, 399] on icon "Cerrar Intercom Messenger" at bounding box center [918, 402] width 17 height 17
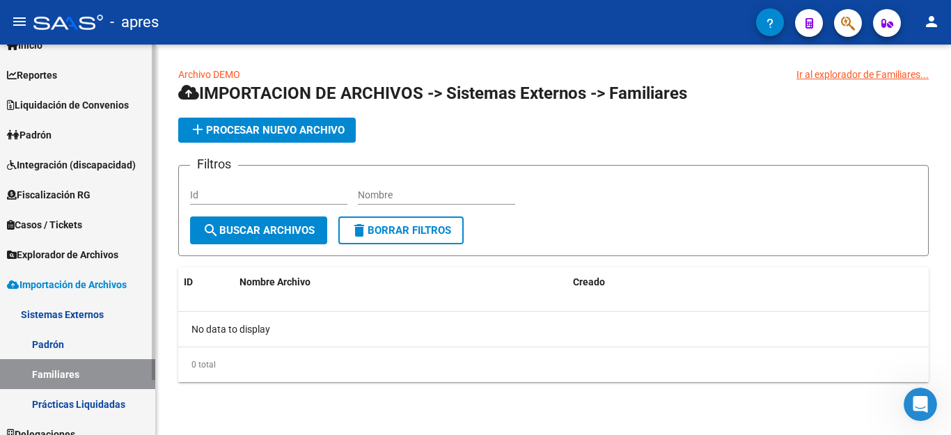
scroll to position [64, 0]
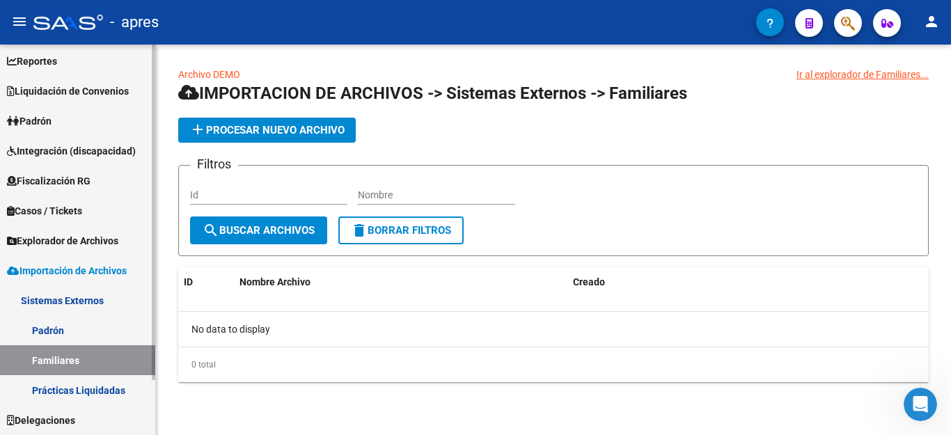
click at [41, 120] on span "Padrón" at bounding box center [29, 120] width 45 height 15
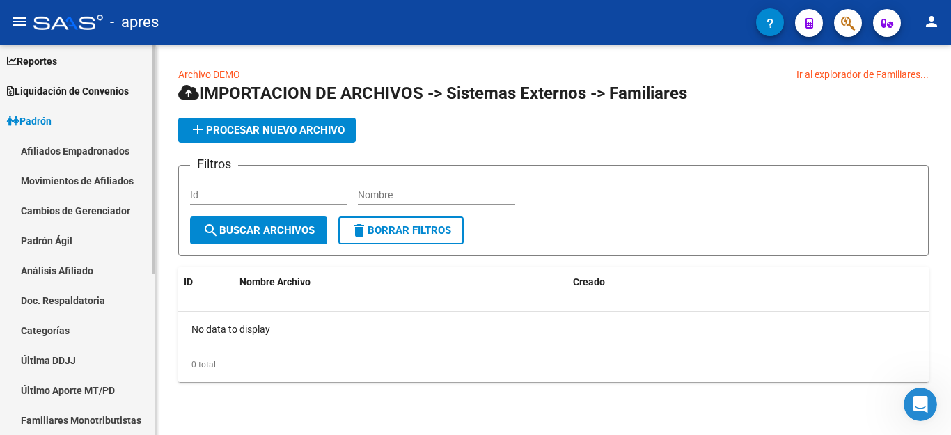
click at [75, 235] on link "Padrón Ágil" at bounding box center [77, 241] width 155 height 30
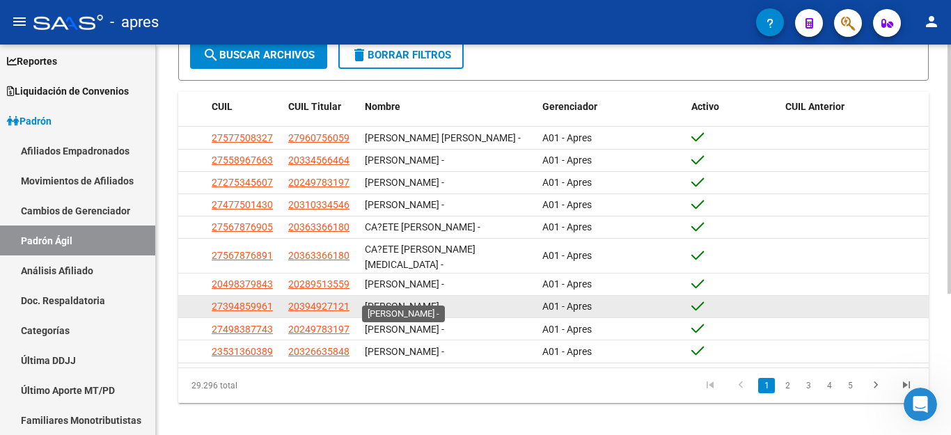
scroll to position [221, 0]
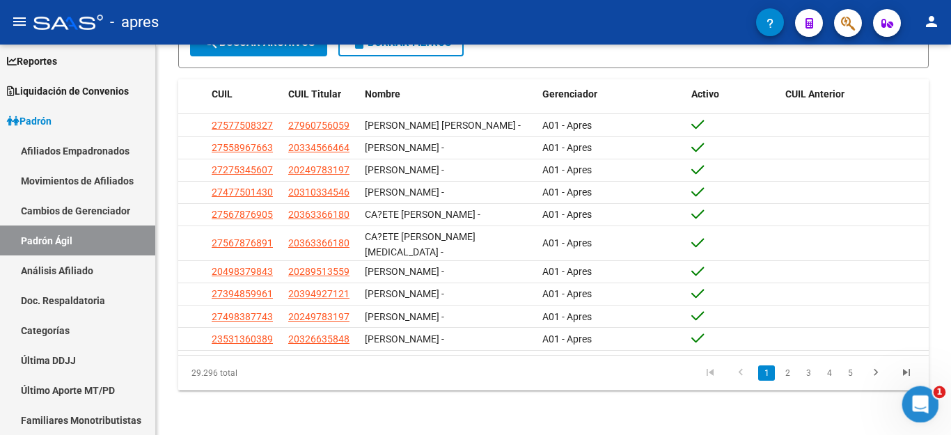
click at [921, 406] on icon "Abrir Intercom Messenger" at bounding box center [918, 402] width 23 height 23
click at [856, 358] on div "29.296 total 1 2 3 4 5" at bounding box center [553, 373] width 751 height 35
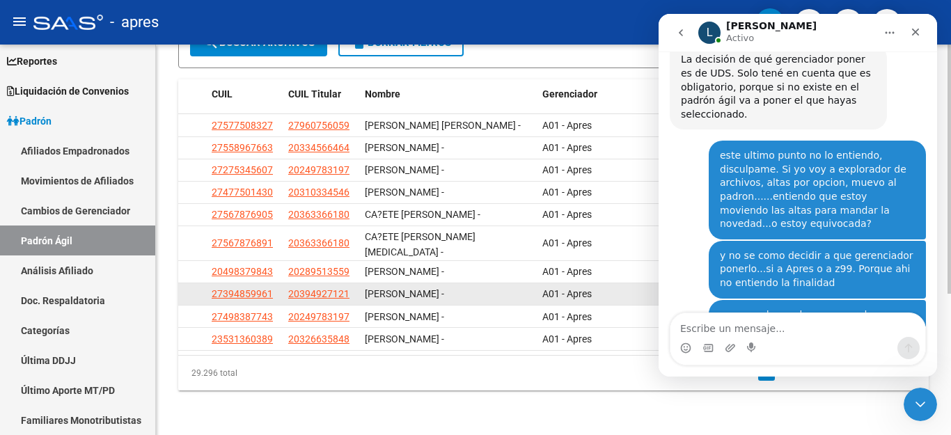
click at [795, 352] on datatable-selection "27577508327 27960756059 [PERSON_NAME] [PERSON_NAME] - A01 - Apres 27558967663 2…" at bounding box center [553, 347] width 751 height 11
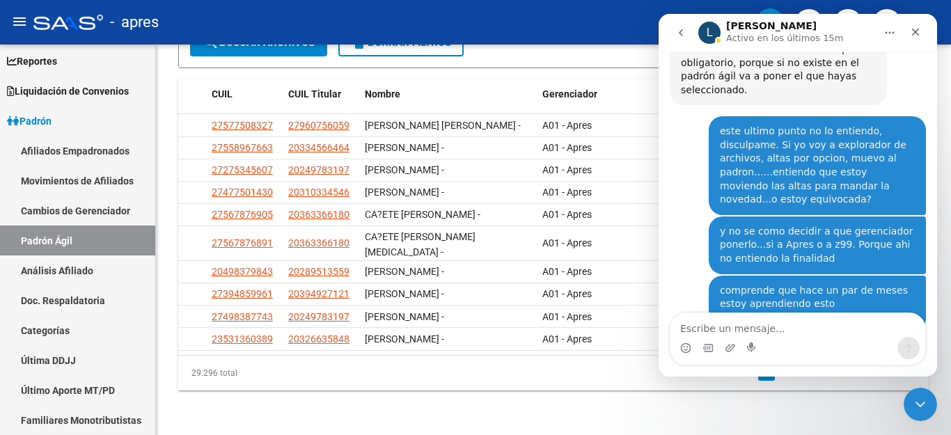
scroll to position [7821, 0]
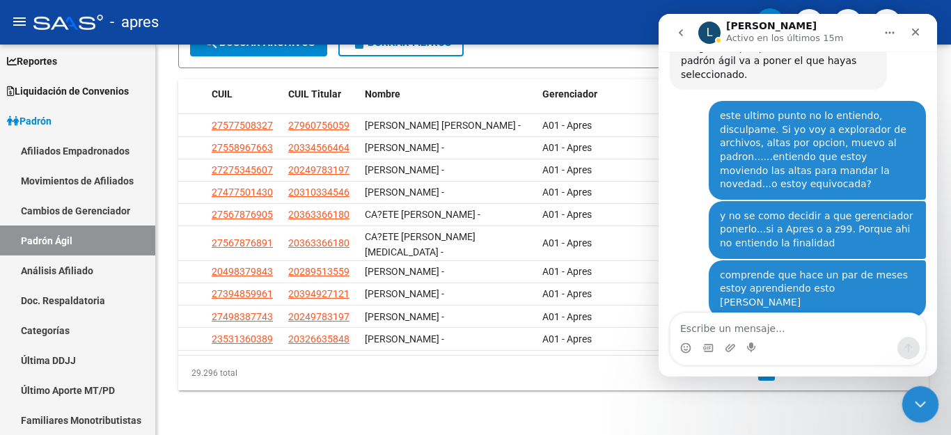
click at [920, 400] on icon "Cerrar Intercom Messenger" at bounding box center [918, 402] width 17 height 17
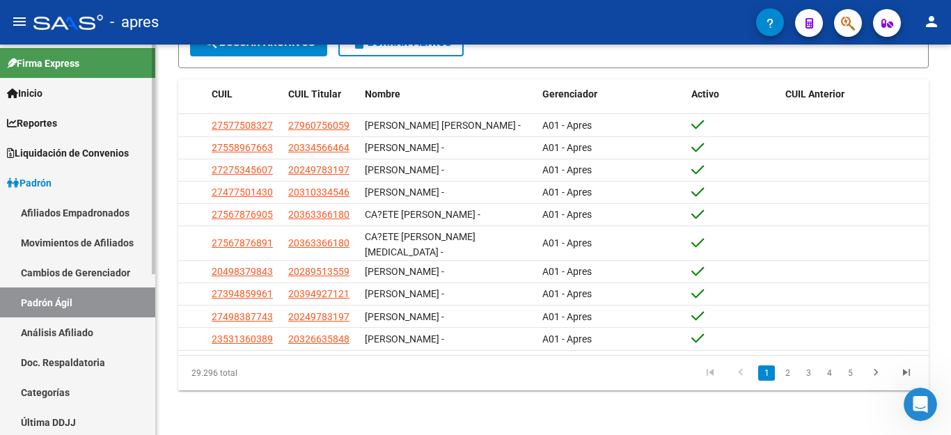
scroll to position [1, 0]
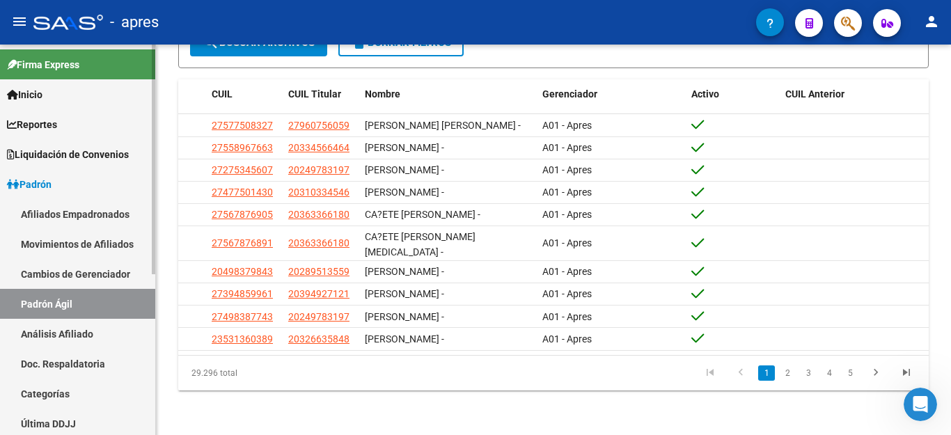
click at [150, 79] on div "Firma Express Inicio Instructivos Contacto OS Reportes Ingresos Percibidos Anál…" at bounding box center [79, 376] width 159 height 664
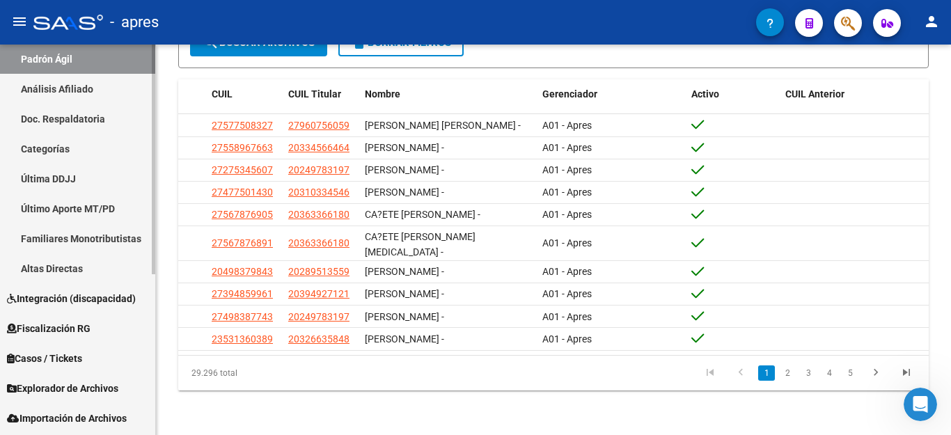
scroll to position [274, 0]
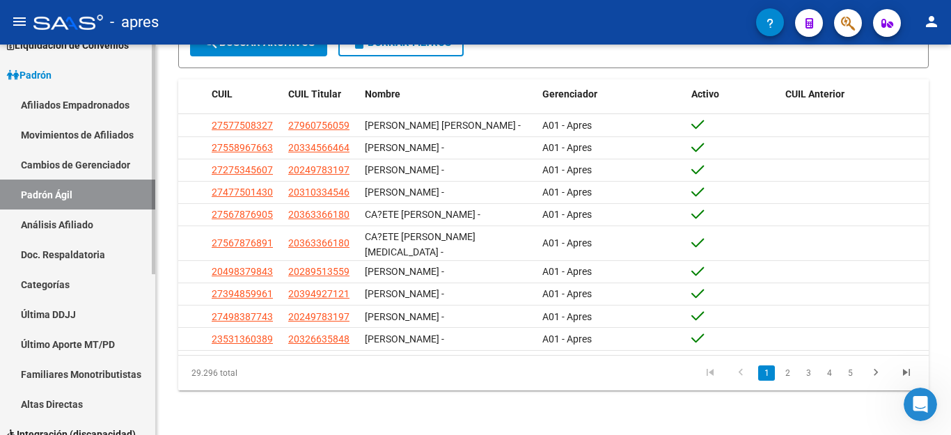
click at [162, 199] on mat-sidenav-container "Firma Express Inicio Instructivos Contacto OS Reportes Ingresos Percibidos Anál…" at bounding box center [475, 240] width 951 height 391
